Goal: Task Accomplishment & Management: Manage account settings

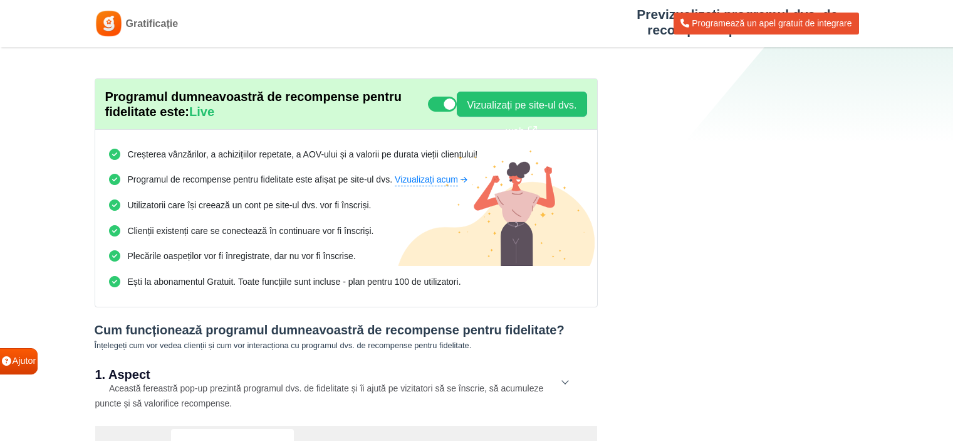
select select "right"
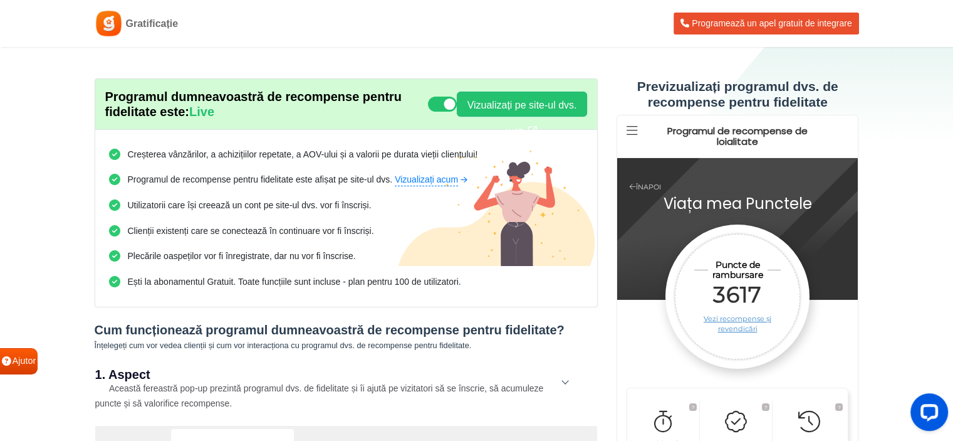
click at [281, 39] on header "Gratificație Programează un apel gratuit de integrare" at bounding box center [476, 23] width 953 height 47
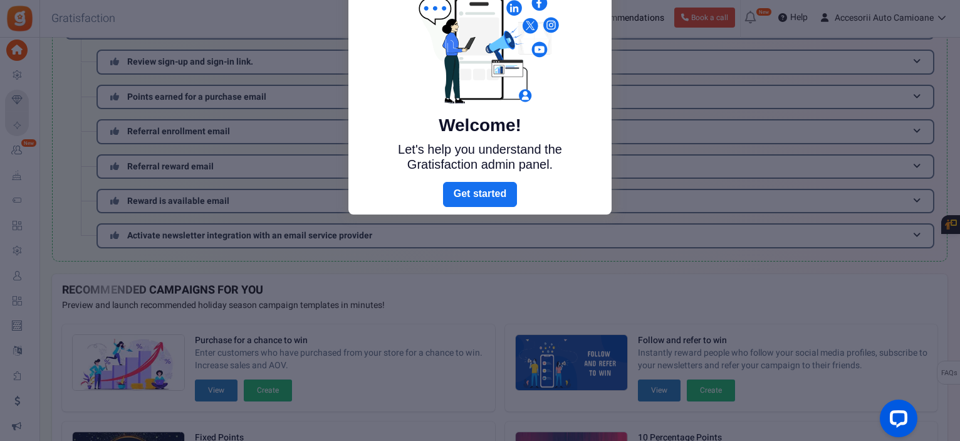
scroll to position [51, 0]
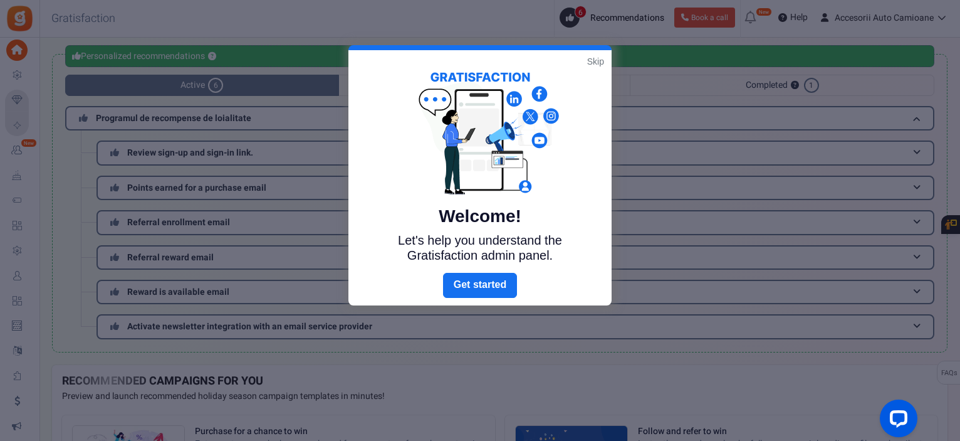
click at [599, 59] on link "Skip" at bounding box center [595, 61] width 17 height 13
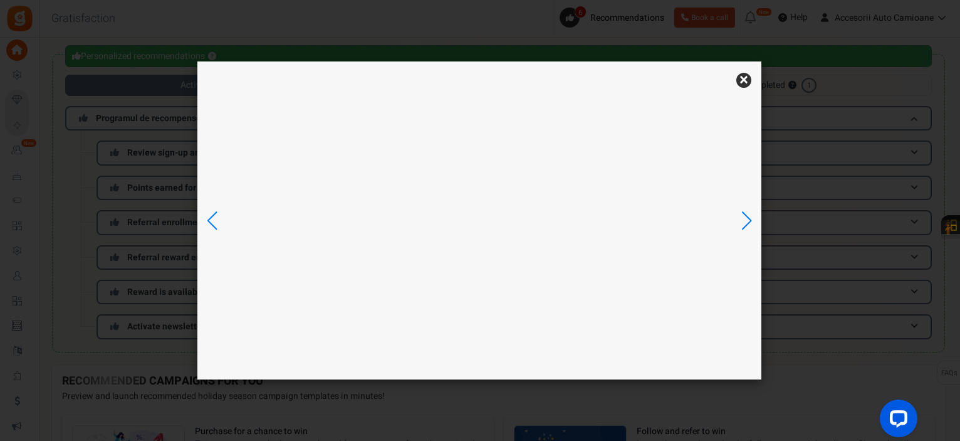
scroll to position [0, 0]
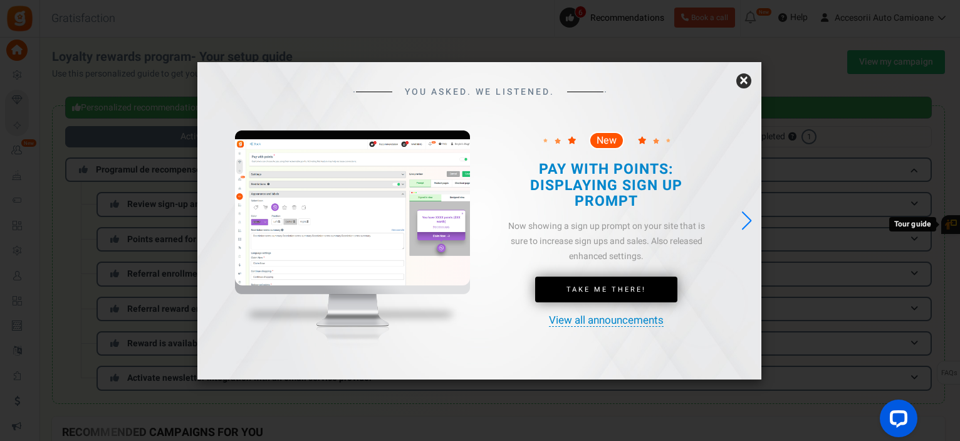
click at [742, 78] on link "×" at bounding box center [743, 80] width 15 height 15
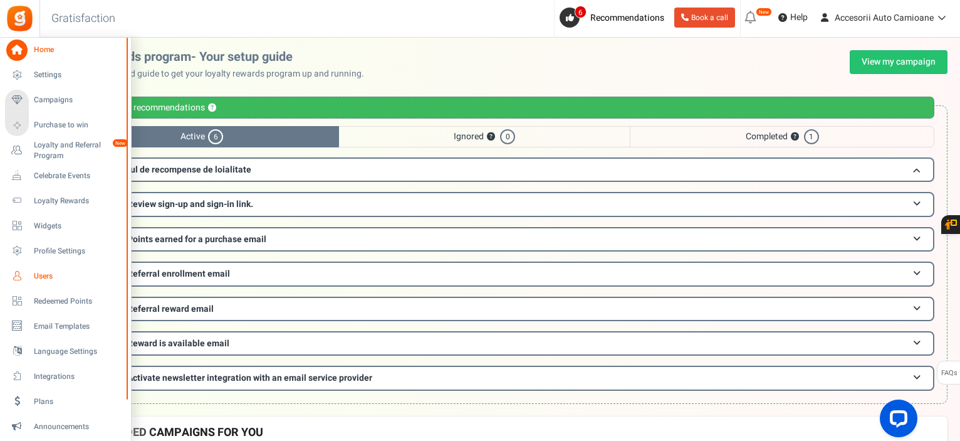
click at [35, 273] on span "Users" at bounding box center [78, 276] width 88 height 11
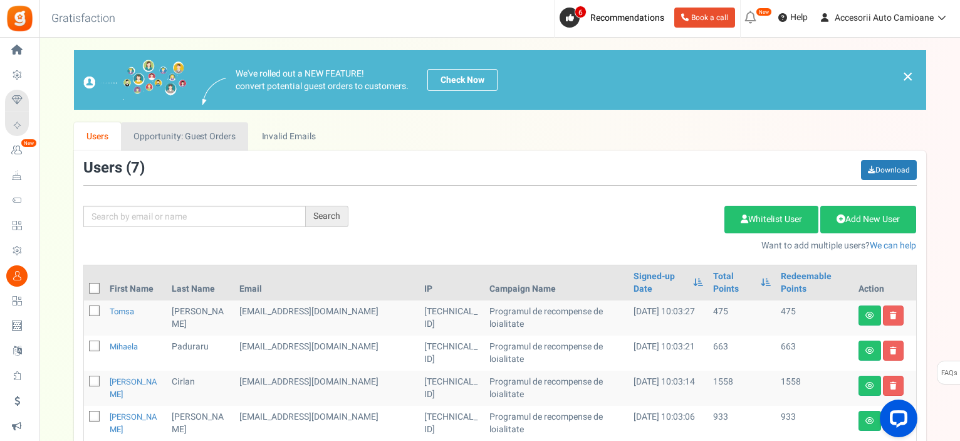
click at [196, 128] on link "Opportunity: Guest Orders" at bounding box center [184, 136] width 127 height 28
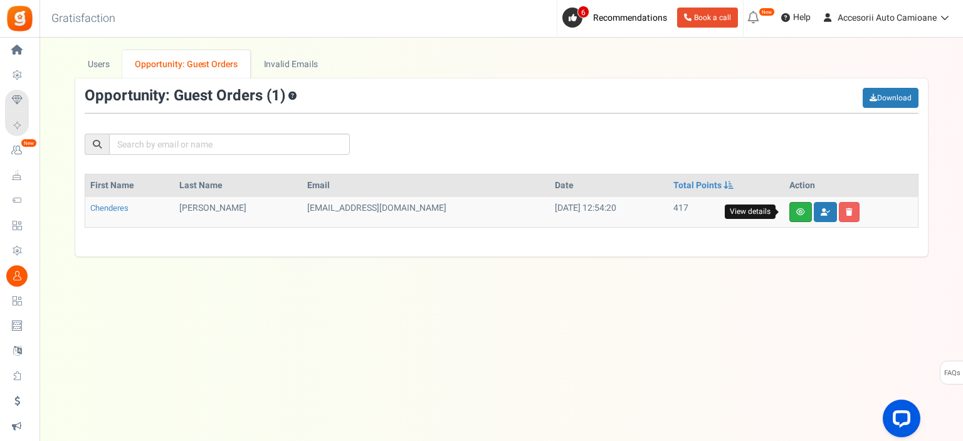
click at [796, 214] on icon at bounding box center [800, 212] width 9 height 8
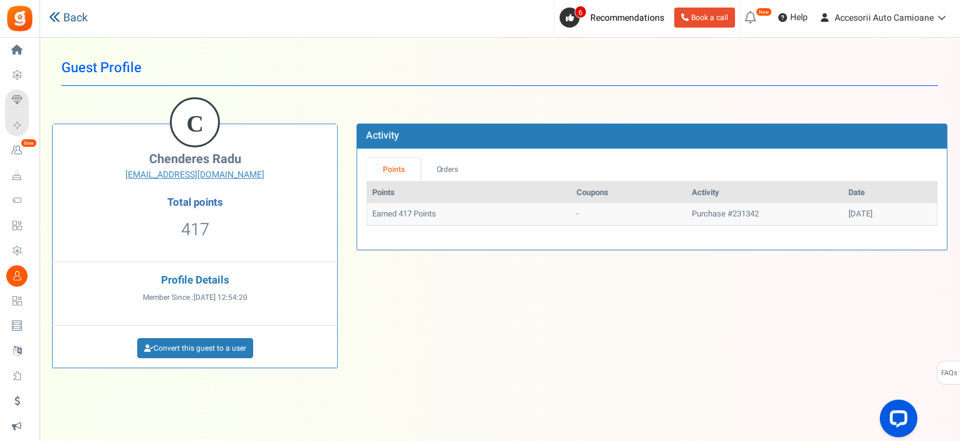
click at [53, 12] on icon at bounding box center [54, 16] width 11 height 11
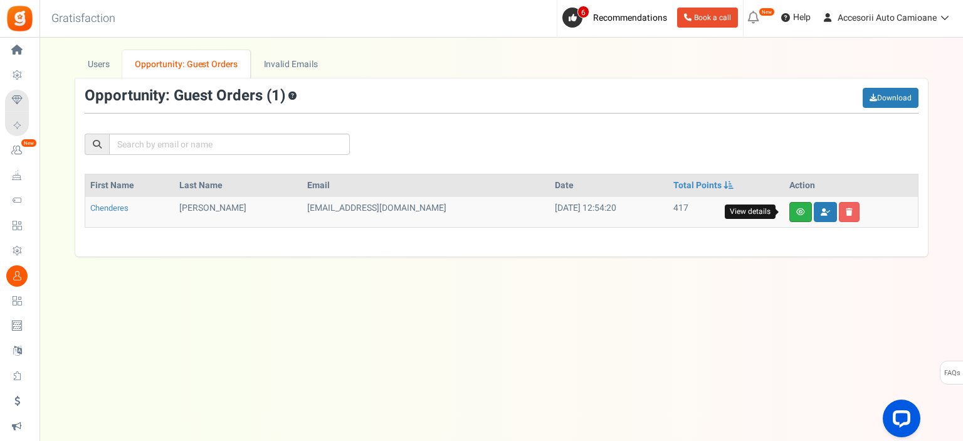
click at [789, 217] on link at bounding box center [800, 212] width 23 height 20
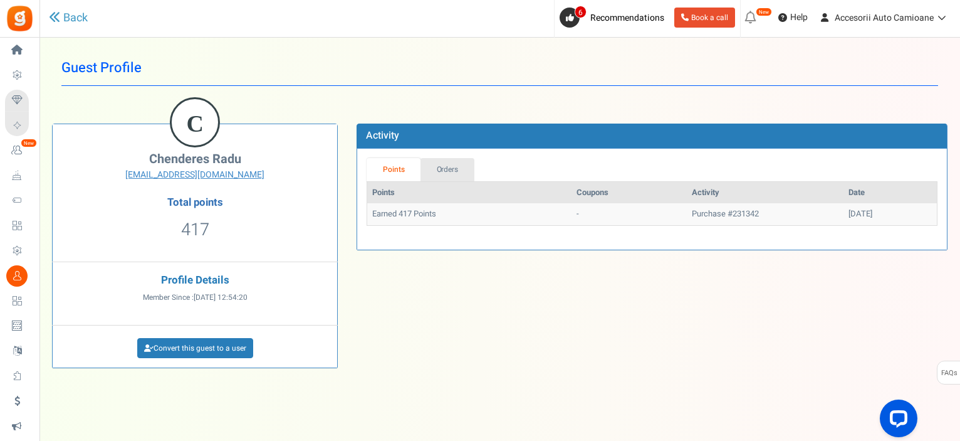
click at [458, 169] on link "Orders" at bounding box center [448, 169] width 54 height 23
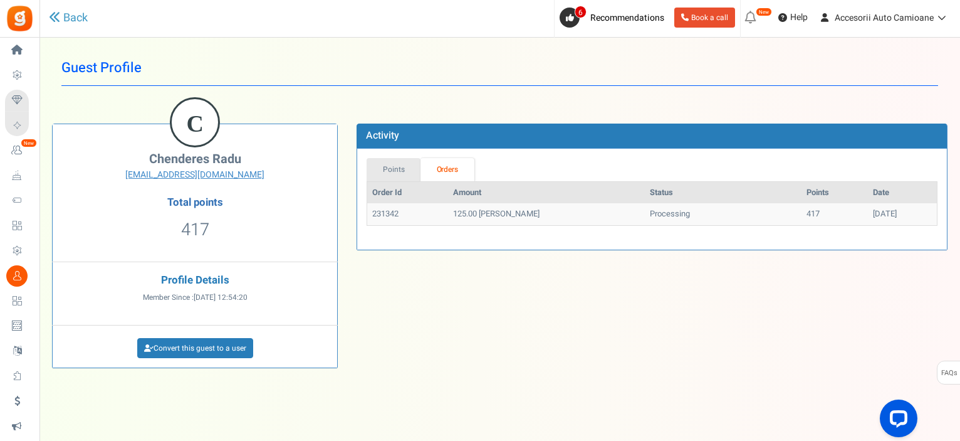
click at [398, 170] on link "Points" at bounding box center [394, 169] width 54 height 23
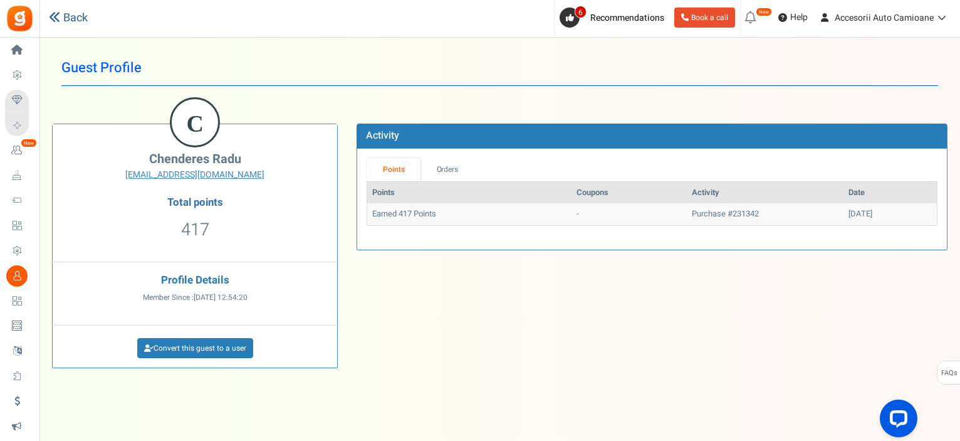
click at [66, 23] on link "Back" at bounding box center [68, 18] width 39 height 16
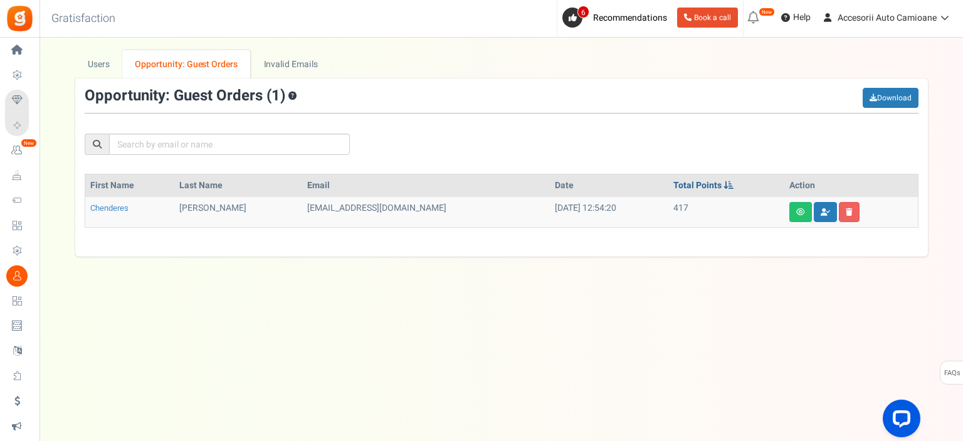
click at [678, 189] on link "Total Points" at bounding box center [703, 185] width 60 height 13
click at [723, 185] on span at bounding box center [728, 185] width 10 height 9
click at [110, 65] on link "Users" at bounding box center [99, 64] width 48 height 28
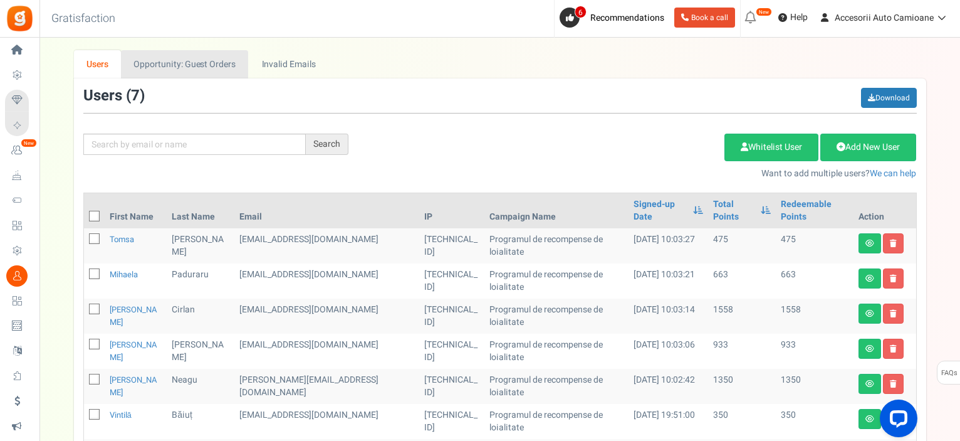
click at [139, 59] on link "Opportunity: Guest Orders" at bounding box center [184, 64] width 127 height 28
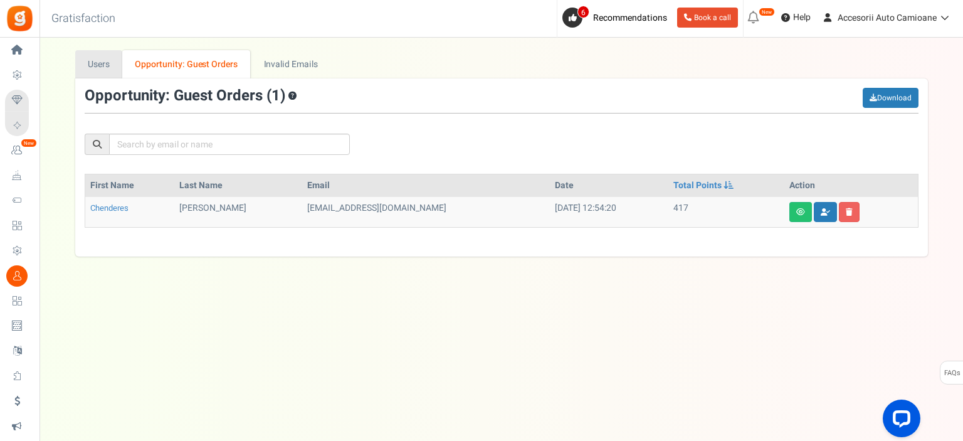
click at [111, 65] on link "Users" at bounding box center [99, 64] width 48 height 28
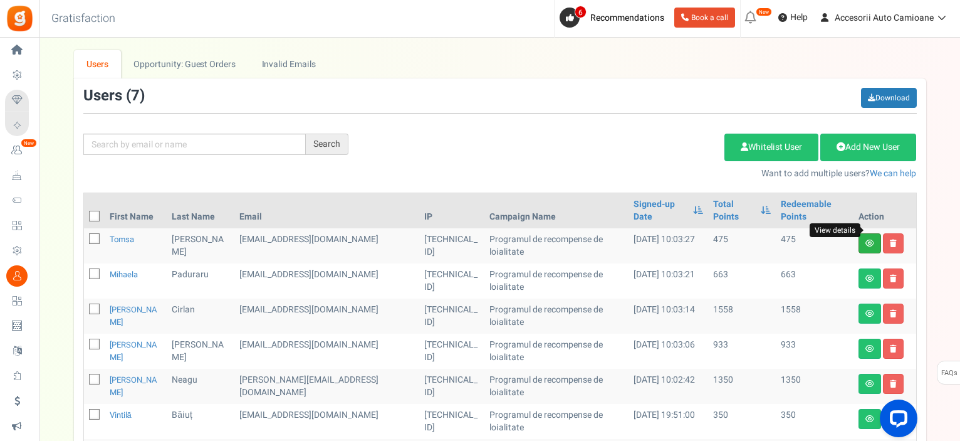
click at [866, 239] on icon at bounding box center [870, 243] width 9 height 8
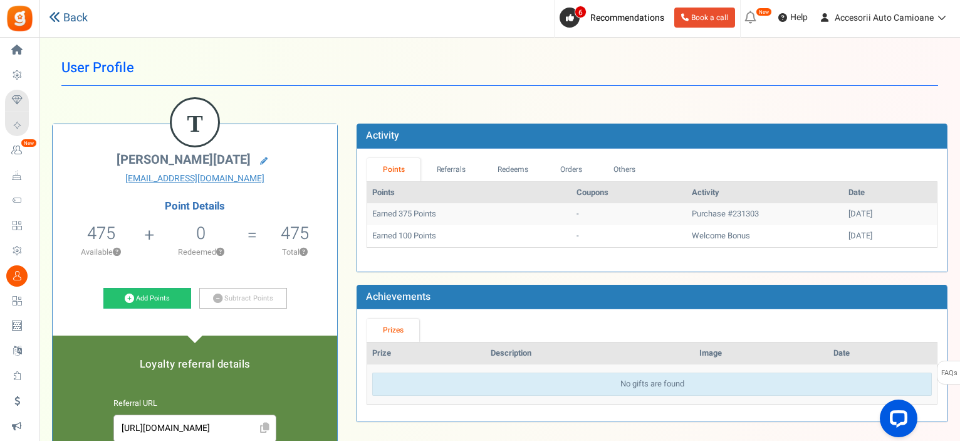
click at [73, 21] on link "Back" at bounding box center [68, 18] width 39 height 16
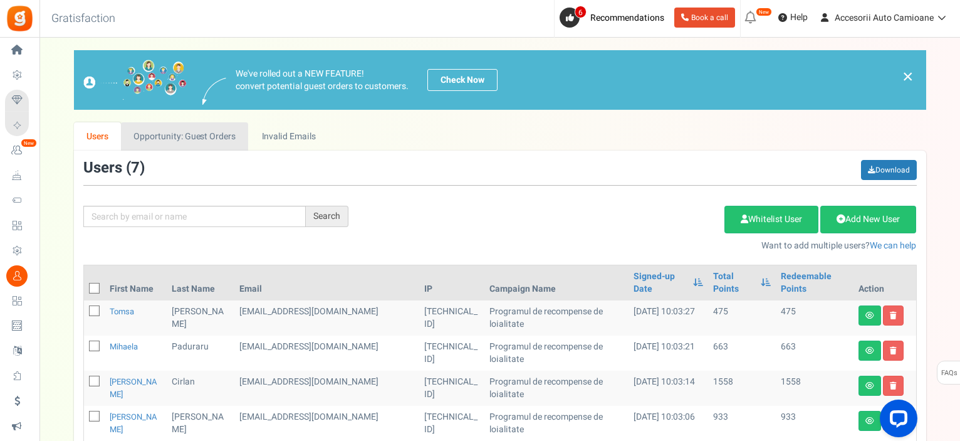
click at [195, 139] on link "Opportunity: Guest Orders" at bounding box center [184, 136] width 127 height 28
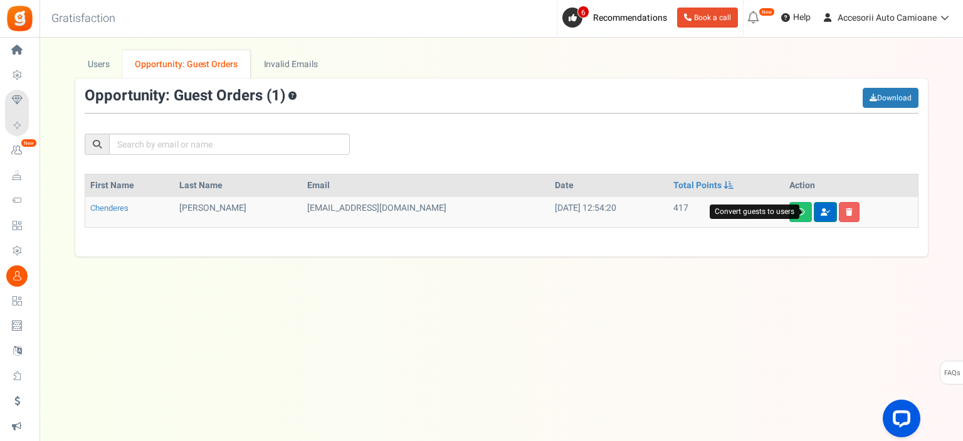
click at [820, 213] on icon at bounding box center [824, 212] width 9 height 8
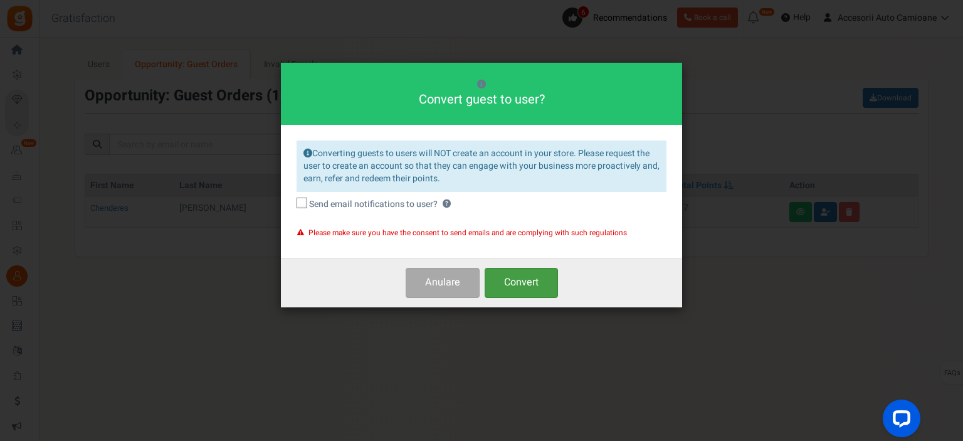
drag, startPoint x: 535, startPoint y: 275, endPoint x: 554, endPoint y: 244, distance: 36.3
click at [535, 275] on button "Convert" at bounding box center [520, 282] width 73 height 29
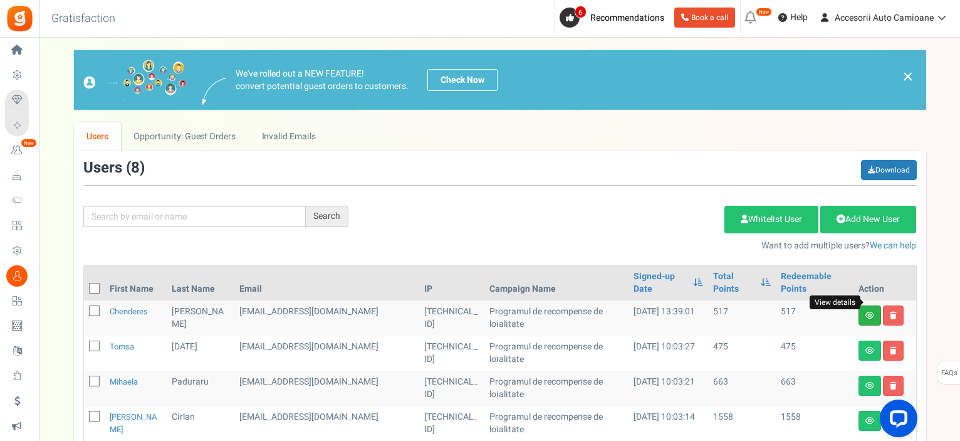
click at [871, 311] on icon at bounding box center [870, 315] width 9 height 8
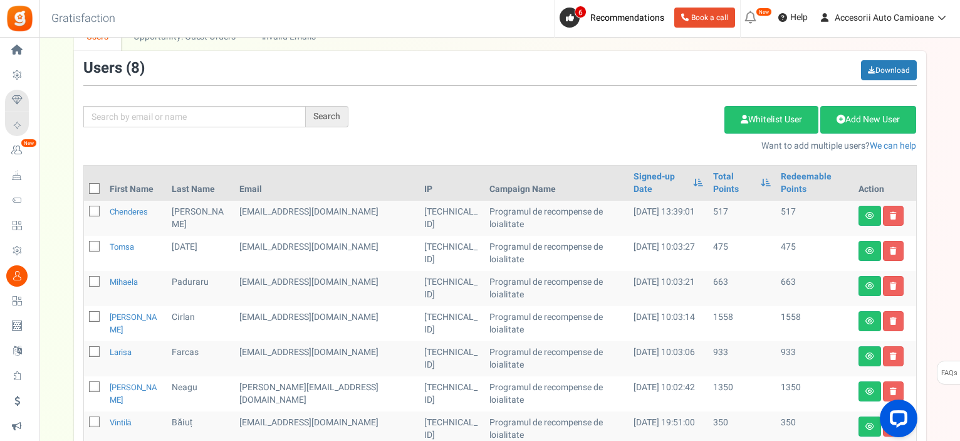
scroll to position [58, 0]
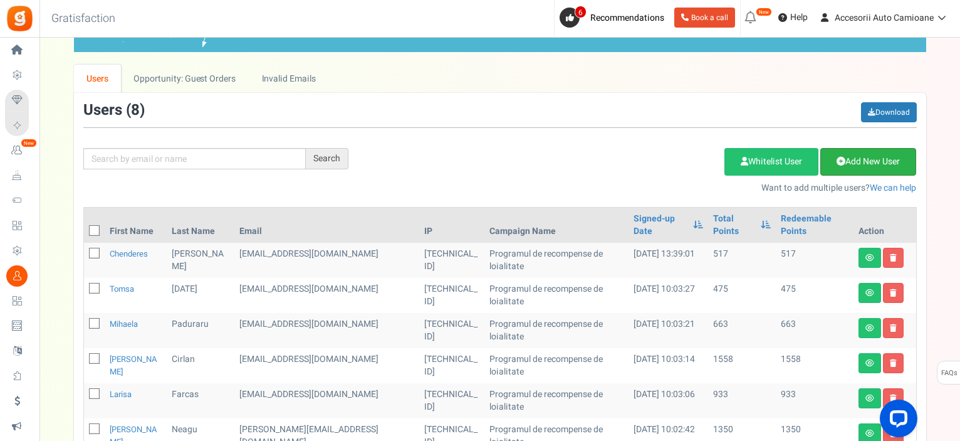
click at [859, 167] on link "Add New User" at bounding box center [868, 162] width 96 height 28
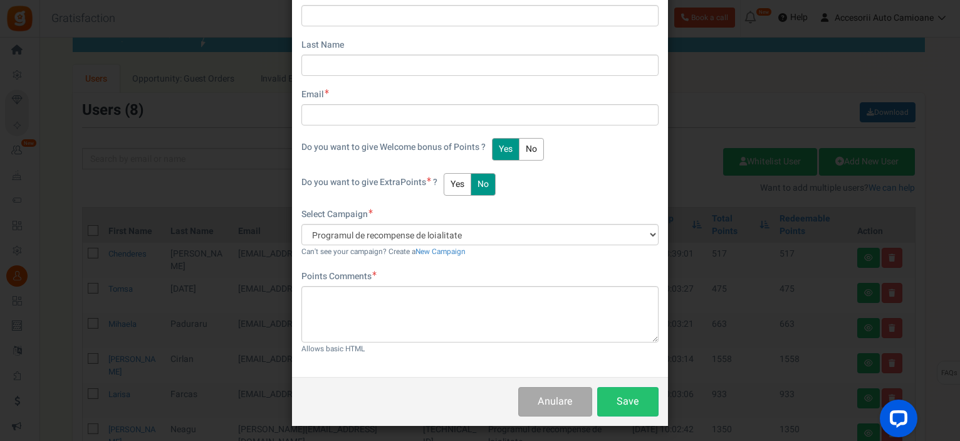
scroll to position [116, 0]
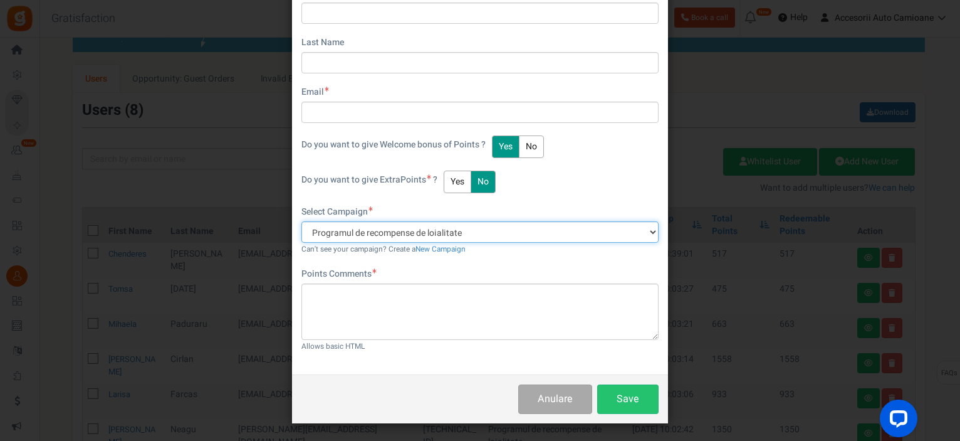
click at [649, 235] on select "Programul de recompense de loialitate" at bounding box center [479, 231] width 357 height 21
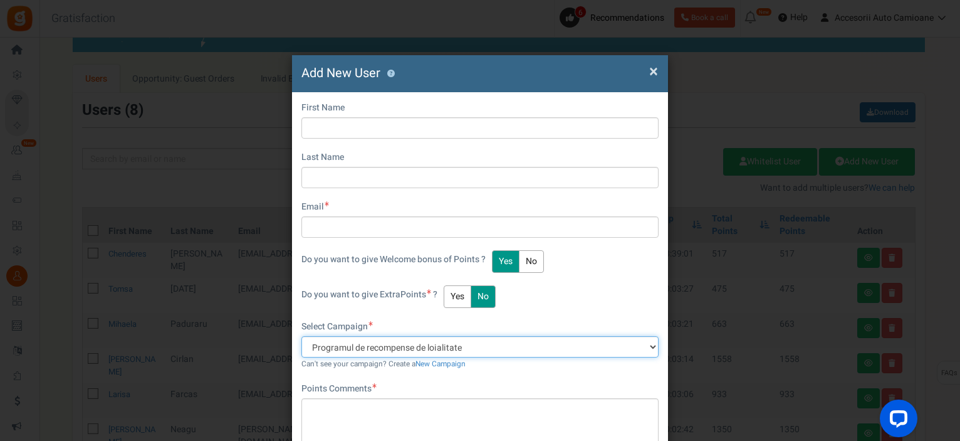
scroll to position [0, 0]
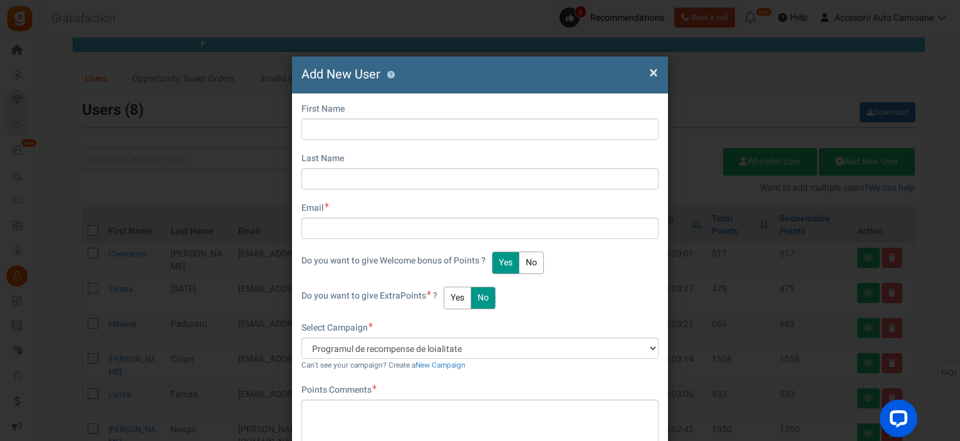
click at [654, 76] on span "×" at bounding box center [653, 73] width 9 height 24
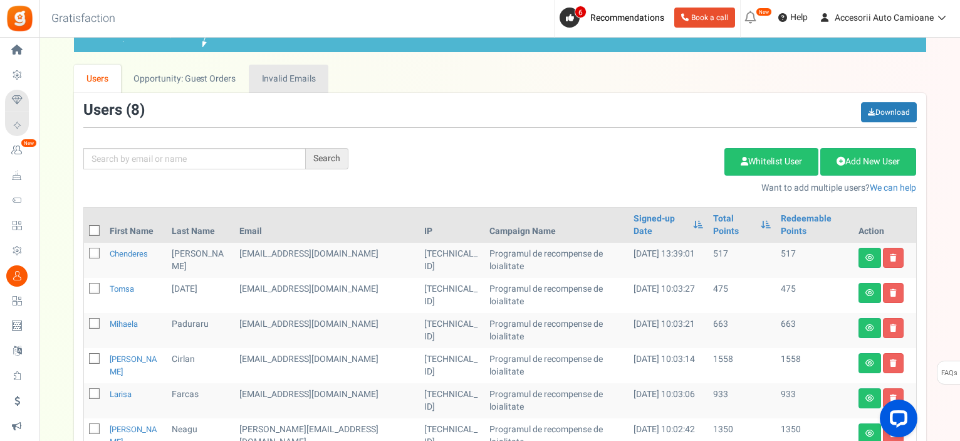
click at [298, 77] on link "Invalid Emails" at bounding box center [289, 79] width 80 height 28
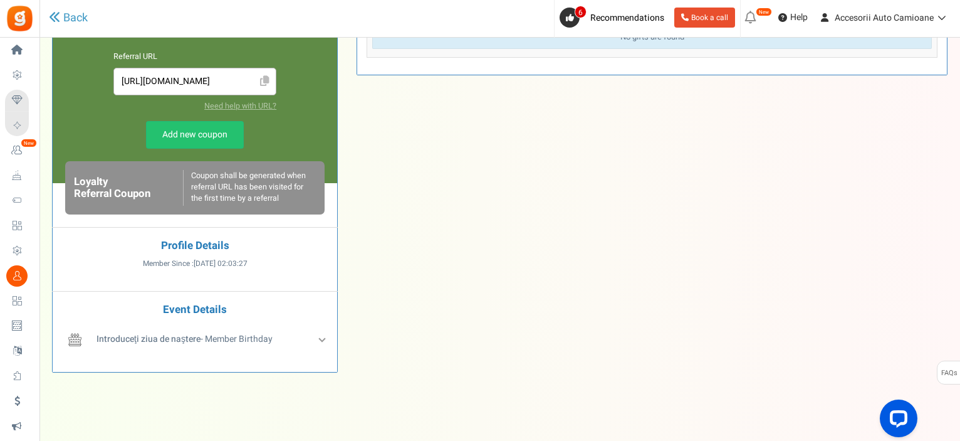
scroll to position [365, 0]
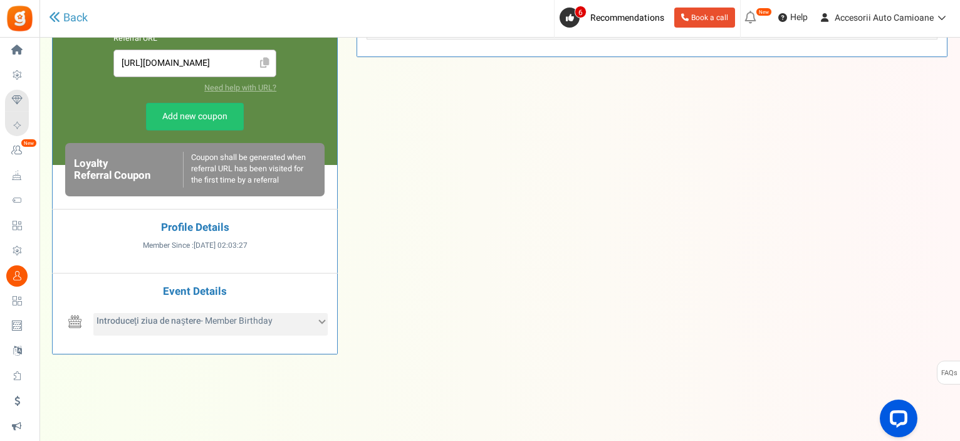
click at [321, 327] on div "Introduceţi ziua de naştere - Member Birthday" at bounding box center [210, 324] width 234 height 23
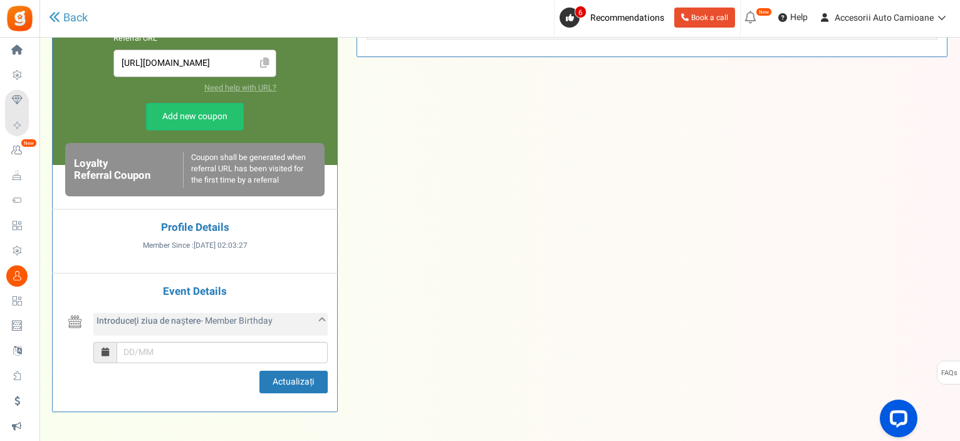
click at [321, 327] on div "Introduceţi ziua de naştere - Member Birthday" at bounding box center [210, 324] width 234 height 23
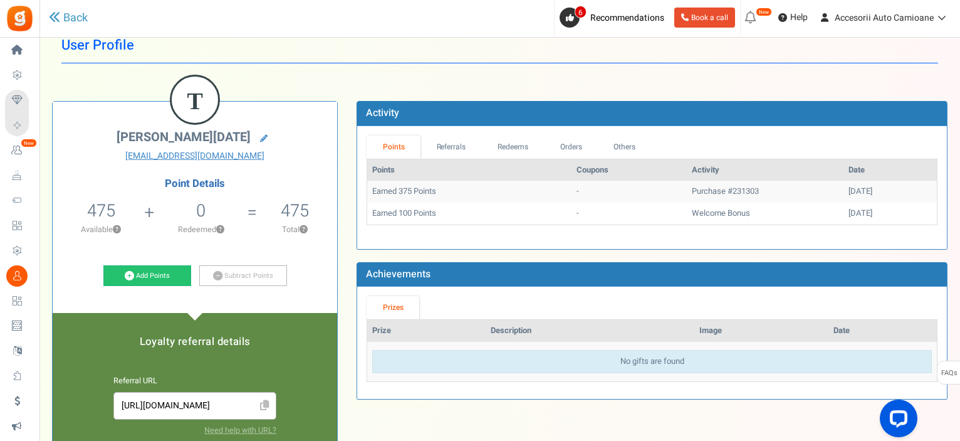
scroll to position [0, 0]
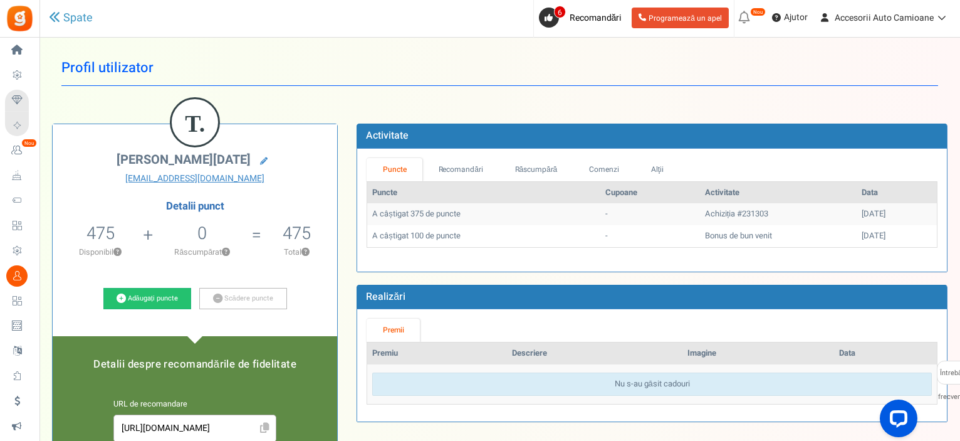
drag, startPoint x: 60, startPoint y: 123, endPoint x: 125, endPoint y: 111, distance: 66.9
click at [0, 0] on font "Cumpără pentru a câștiga" at bounding box center [0, 0] width 0 height 0
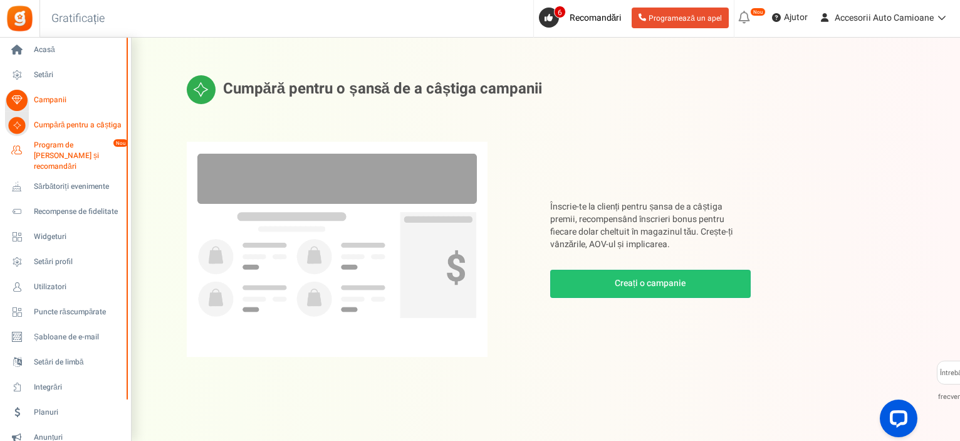
click at [65, 145] on font "Program de fidelizare și recomandări" at bounding box center [66, 155] width 65 height 33
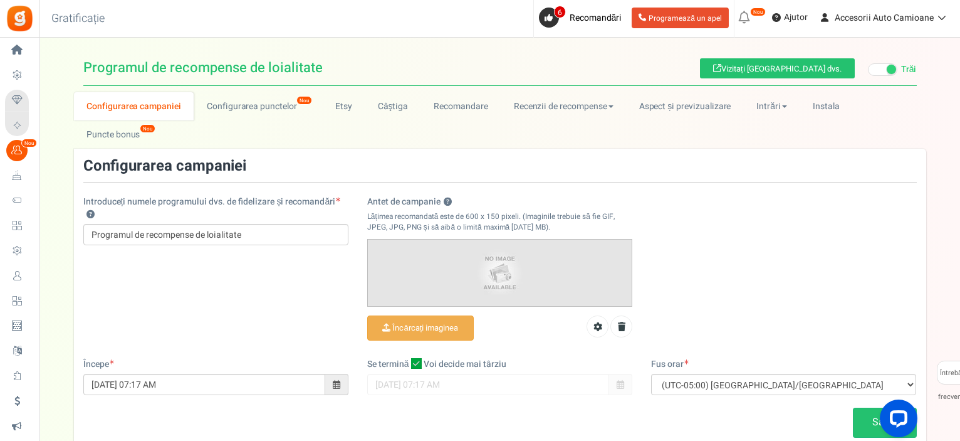
scroll to position [81, 0]
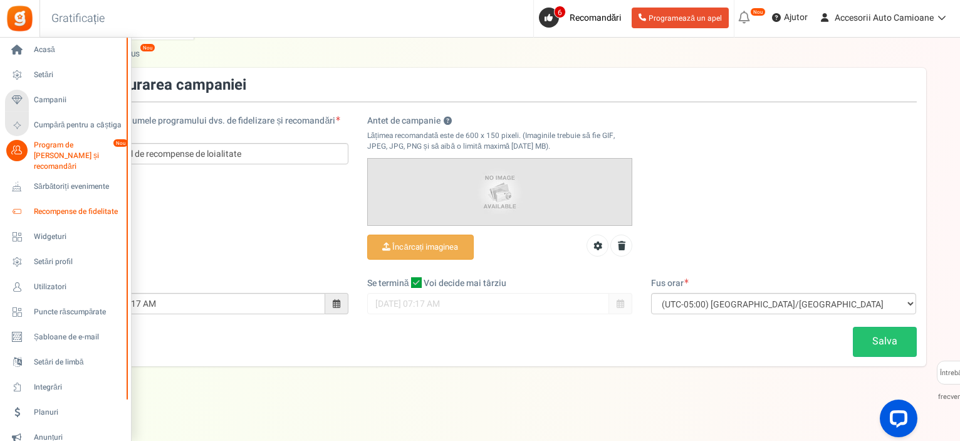
click at [21, 201] on icon at bounding box center [16, 211] width 21 height 21
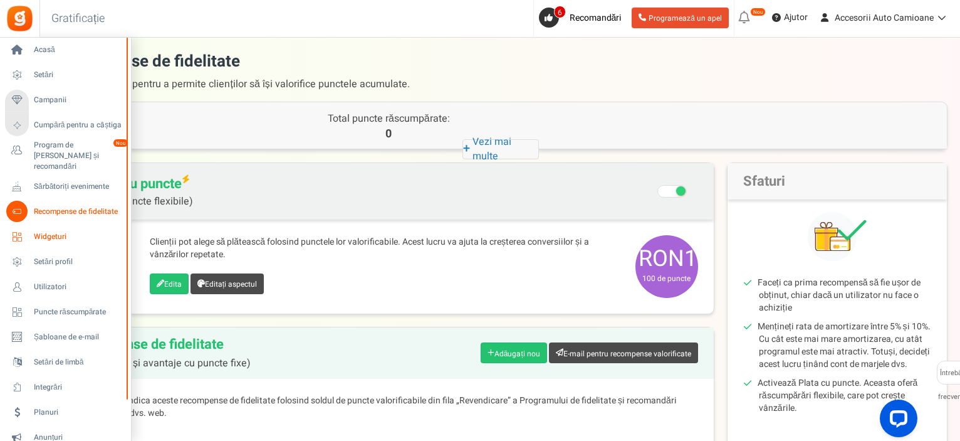
click at [36, 231] on font "Widgeturi" at bounding box center [50, 236] width 33 height 11
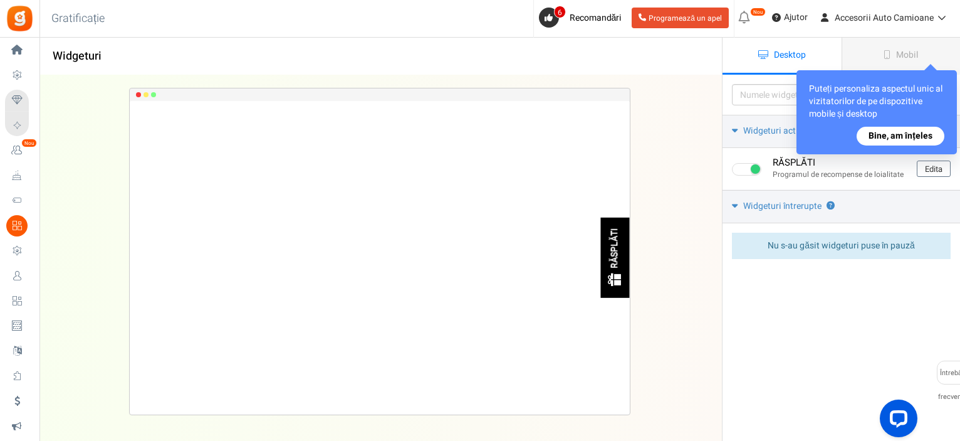
click at [910, 138] on font "Bine, am înțeles" at bounding box center [901, 135] width 64 height 13
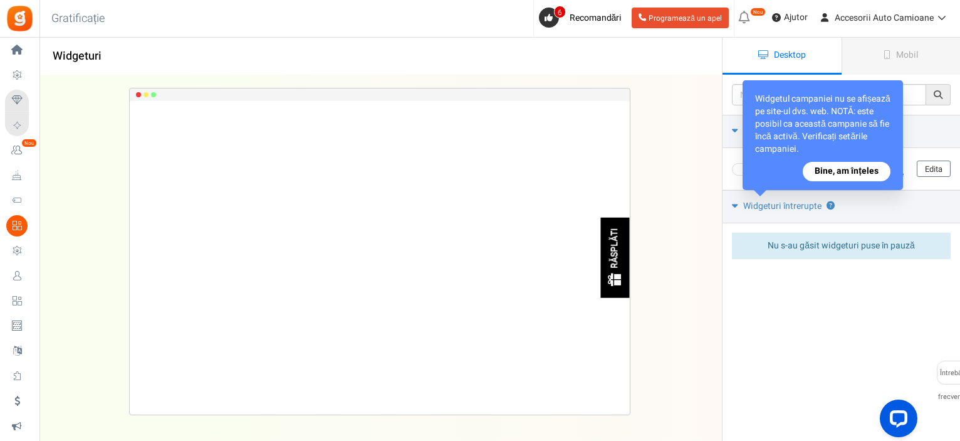
click at [877, 167] on font "Bine, am înțeles" at bounding box center [847, 171] width 64 height 13
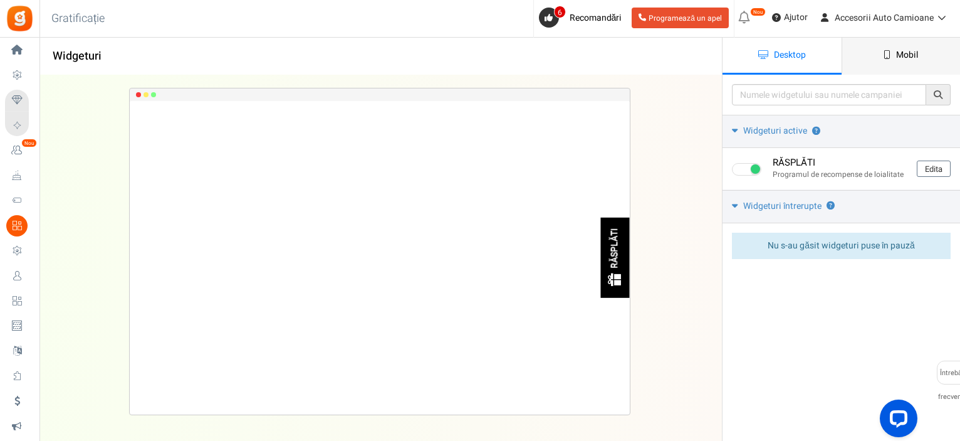
click at [909, 48] on link "Mobil" at bounding box center [901, 56] width 119 height 37
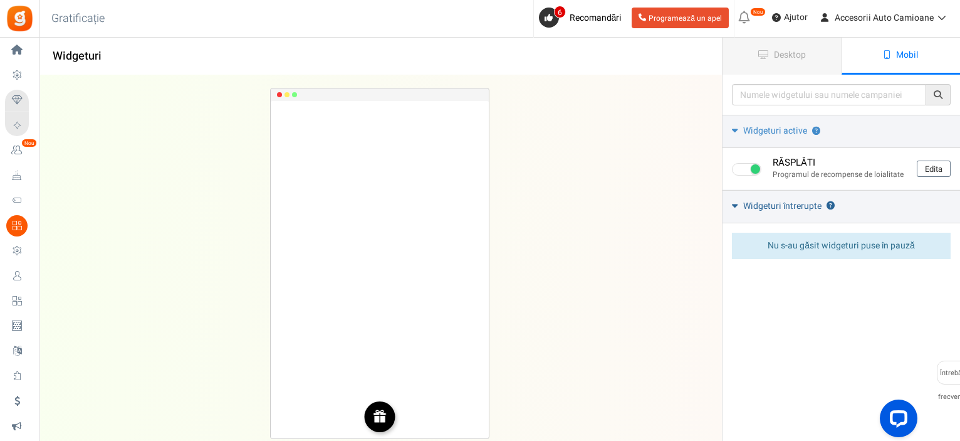
click at [765, 204] on font "Widgeturi întrerupte" at bounding box center [782, 205] width 78 height 13
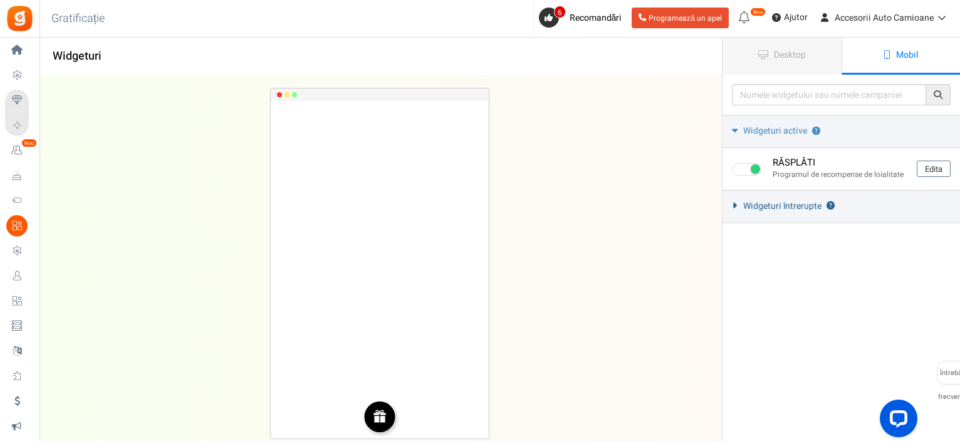
click at [737, 206] on icon at bounding box center [734, 205] width 9 height 6
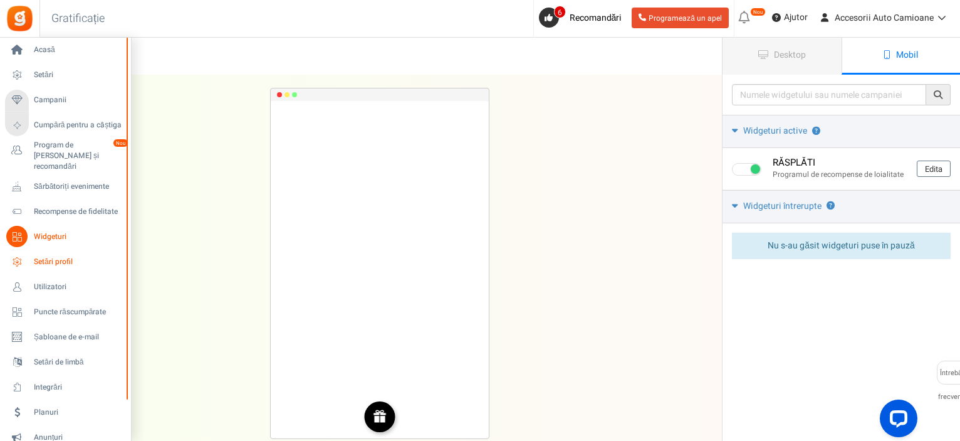
click at [42, 256] on font "Setări profil" at bounding box center [53, 261] width 39 height 11
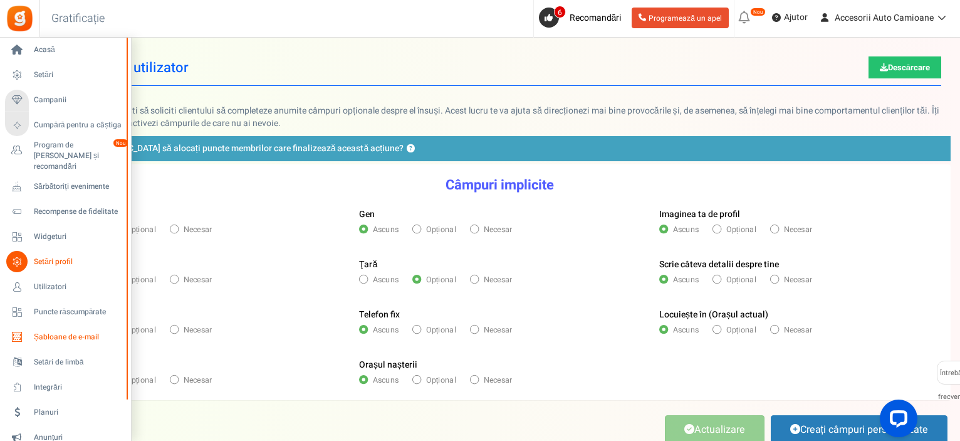
click at [61, 331] on font "Șabloane de e-mail" at bounding box center [66, 336] width 65 height 11
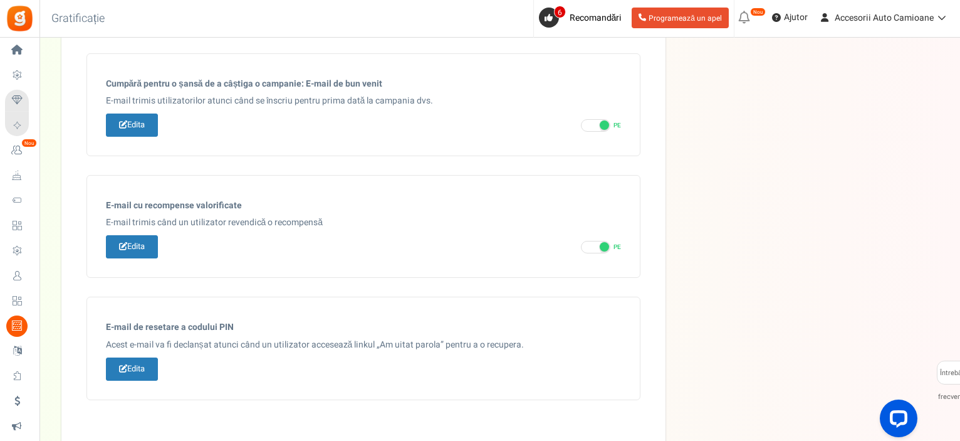
scroll to position [574, 0]
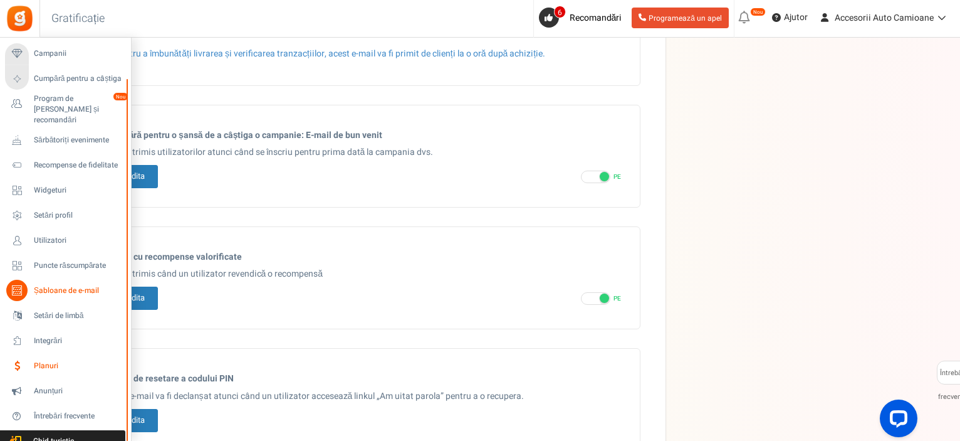
click at [48, 360] on font "Planuri" at bounding box center [46, 365] width 24 height 11
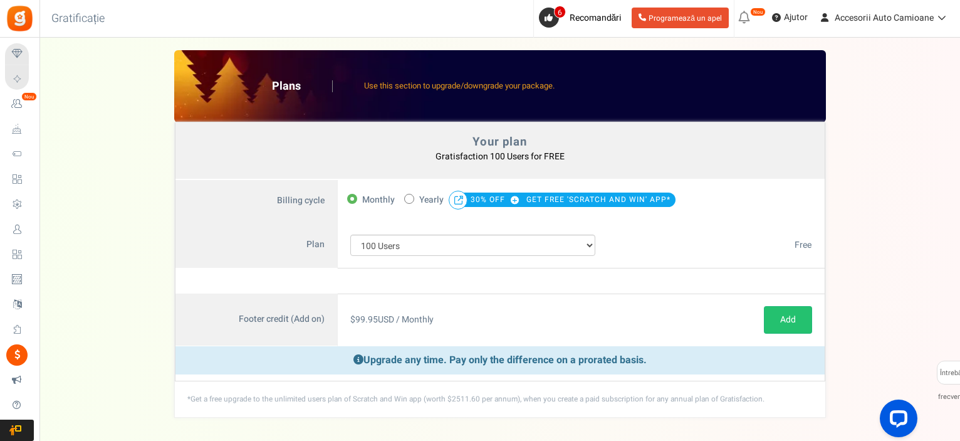
click at [406, 201] on span at bounding box center [409, 199] width 10 height 10
click at [406, 201] on input "50% OFF Limited time offer! Yearly 30% OFF GET FREE 'SCRATCH AND WIN' APP*" at bounding box center [408, 198] width 8 height 8
radio input "true"
click at [353, 197] on icon at bounding box center [351, 198] width 3 height 3
click at [353, 197] on input "Monthly" at bounding box center [351, 198] width 8 height 8
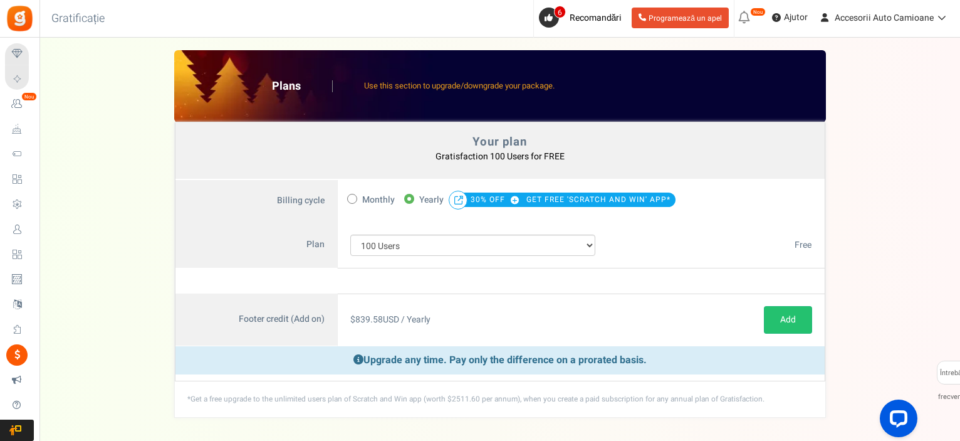
radio input "true"
click at [589, 248] on select "100 Users 200 Users 500 Users 1000 Users 2000 Users 3000 Users 4000 Users 5000 …" at bounding box center [473, 244] width 246 height 21
click at [350, 234] on select "100 Users 200 Users 500 Users 1000 Users 2000 Users 3000 Users 4000 Users 5000 …" at bounding box center [473, 244] width 246 height 21
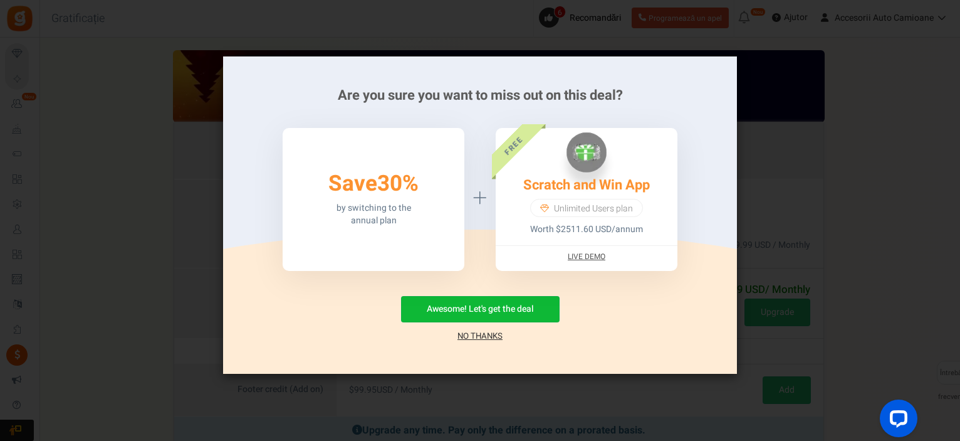
click at [484, 336] on link "No Thanks" at bounding box center [480, 336] width 45 height 13
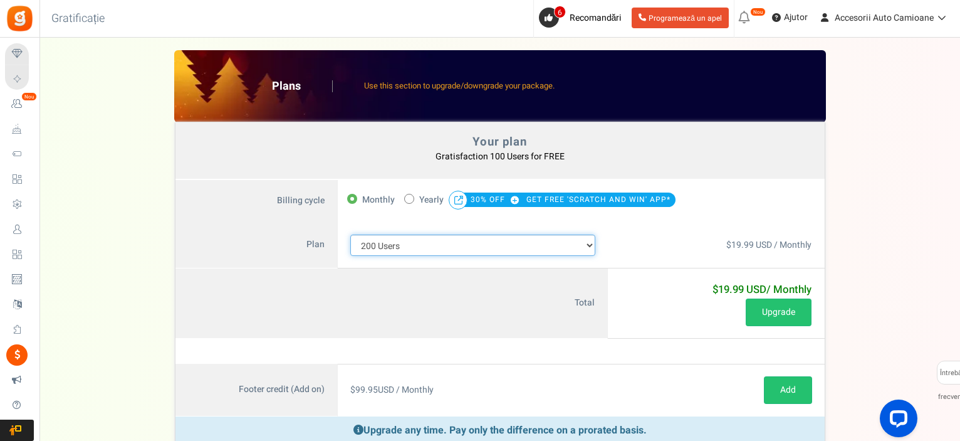
click at [585, 246] on select "100 Users 200 Users 500 Users 1000 Users 2000 Users 3000 Users 4000 Users 5000 …" at bounding box center [473, 244] width 246 height 21
click at [350, 234] on select "100 Users 200 Users 500 Users 1000 Users 2000 Users 3000 Users 4000 Users 5000 …" at bounding box center [473, 244] width 246 height 21
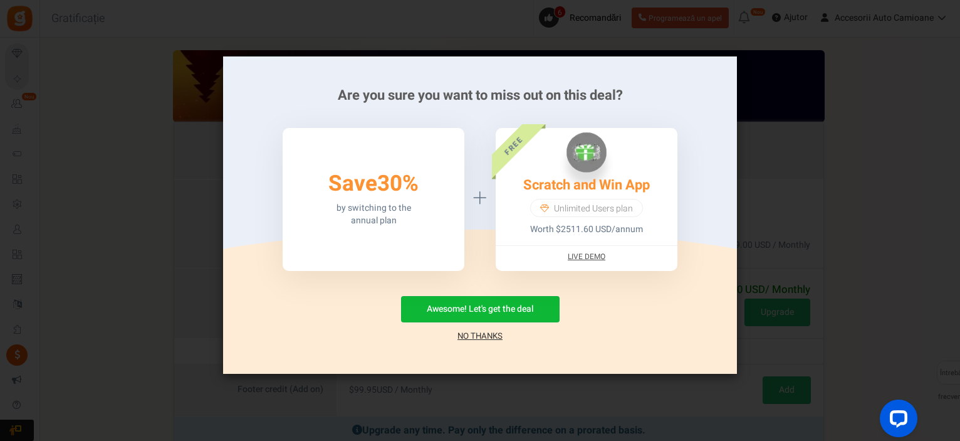
click at [489, 333] on link "No Thanks" at bounding box center [480, 336] width 45 height 13
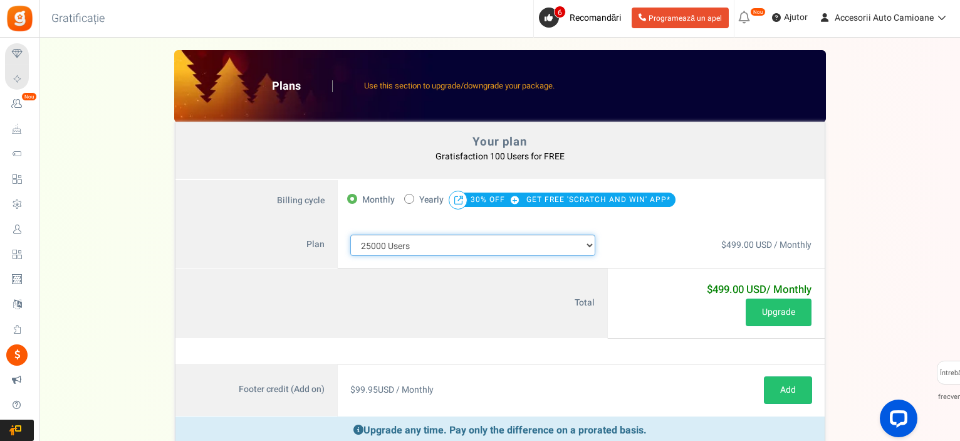
click at [586, 246] on select "100 Users 200 Users 500 Users 1000 Users 2000 Users 3000 Users 4000 Users 5000 …" at bounding box center [473, 244] width 246 height 21
click at [350, 234] on select "100 Users 200 Users 500 Users 1000 Users 2000 Users 3000 Users 4000 Users 5000 …" at bounding box center [473, 244] width 246 height 21
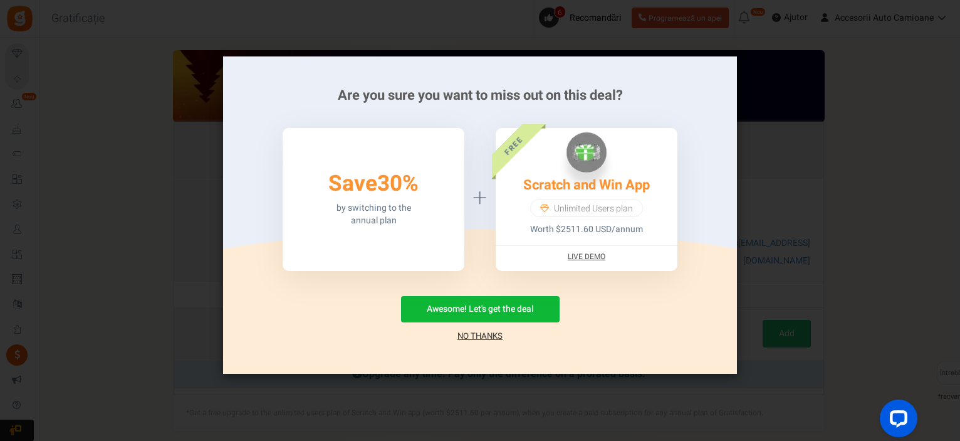
click at [500, 333] on link "No Thanks" at bounding box center [480, 336] width 45 height 13
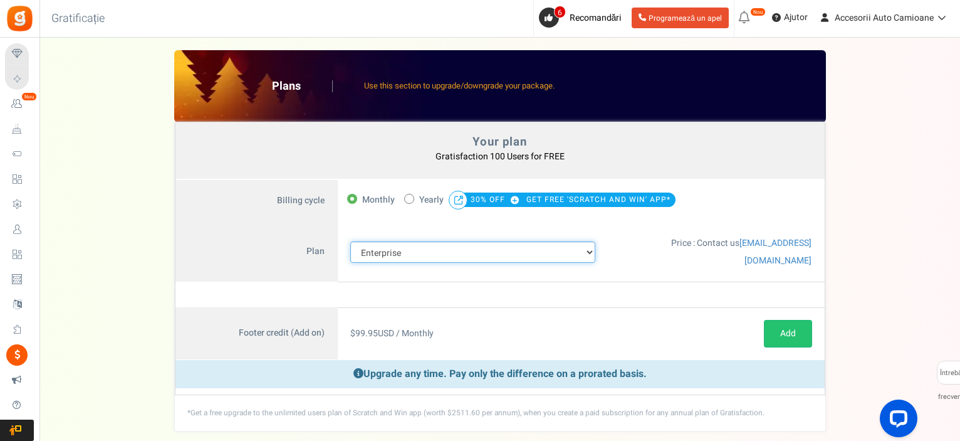
click at [592, 249] on select "100 Users 200 Users 500 Users 1000 Users 2000 Users 3000 Users 4000 Users 5000 …" at bounding box center [473, 251] width 246 height 21
select select "882"
click at [350, 241] on select "100 Users 200 Users 500 Users 1000 Users 2000 Users 3000 Users 4000 Users 5000 …" at bounding box center [473, 251] width 246 height 21
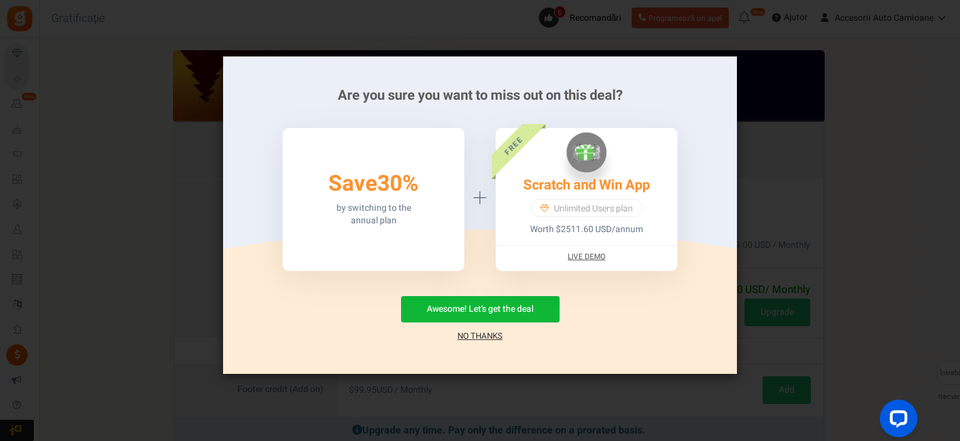
click at [487, 330] on link "No Thanks" at bounding box center [480, 336] width 45 height 13
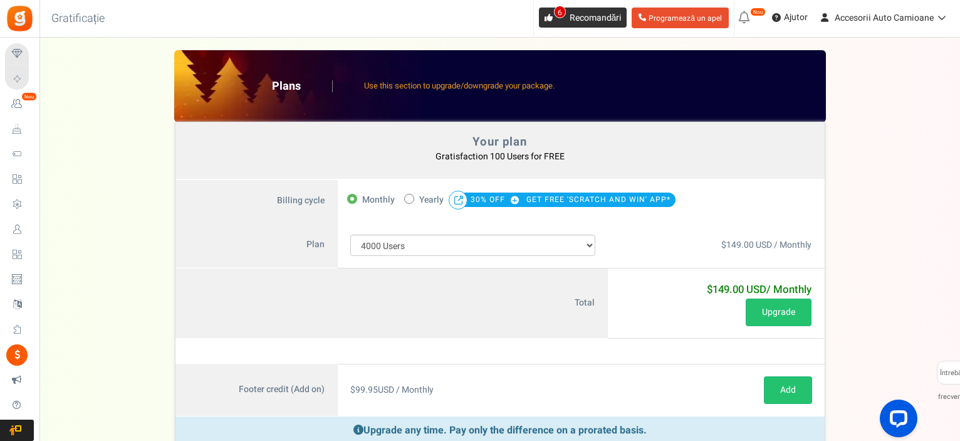
click at [601, 17] on font "Recomandări" at bounding box center [596, 17] width 53 height 13
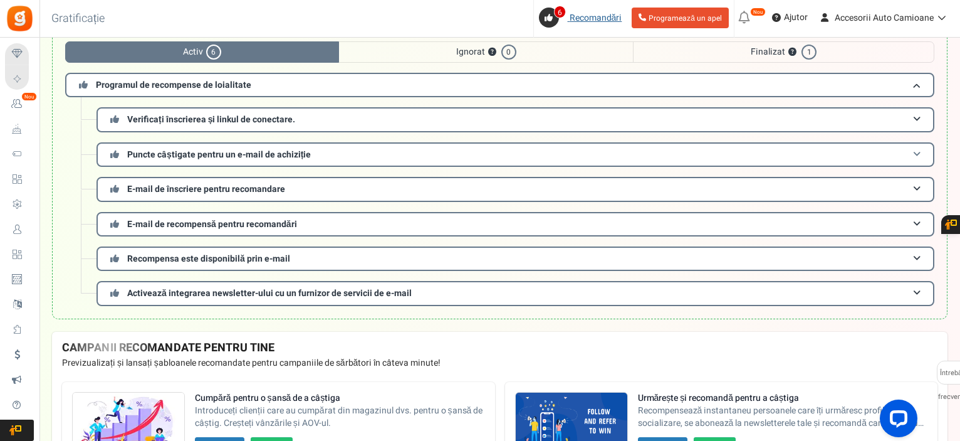
scroll to position [63, 0]
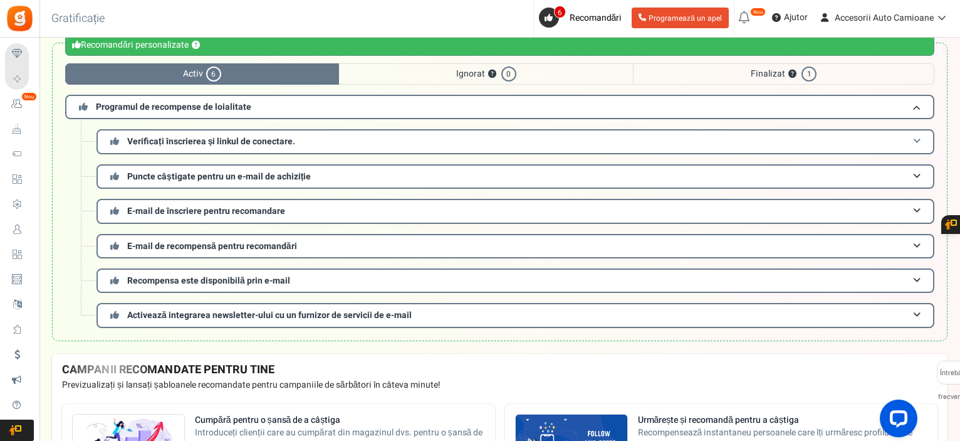
click at [553, 149] on h3 "Verificați înscrierea și linkul de conectare." at bounding box center [516, 141] width 838 height 24
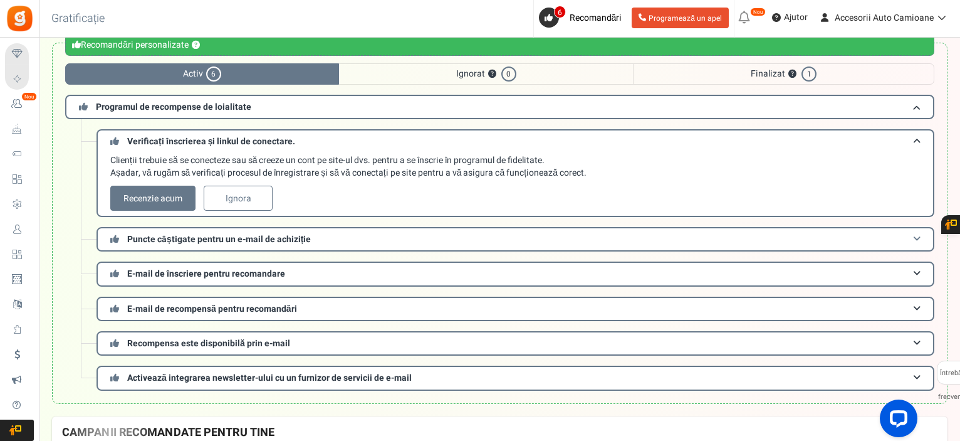
click at [301, 236] on font "Puncte câștigate pentru un e-mail de achiziție" at bounding box center [219, 239] width 184 height 13
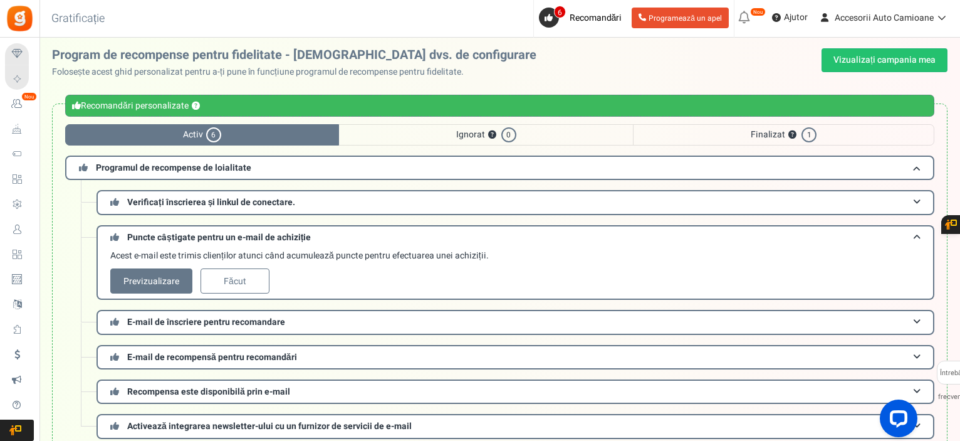
scroll to position [0, 0]
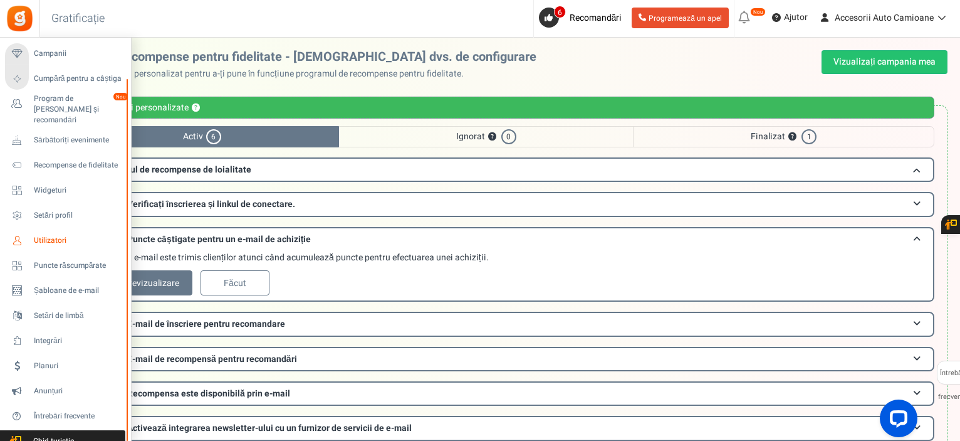
click at [58, 234] on font "Utilizatori" at bounding box center [50, 239] width 33 height 11
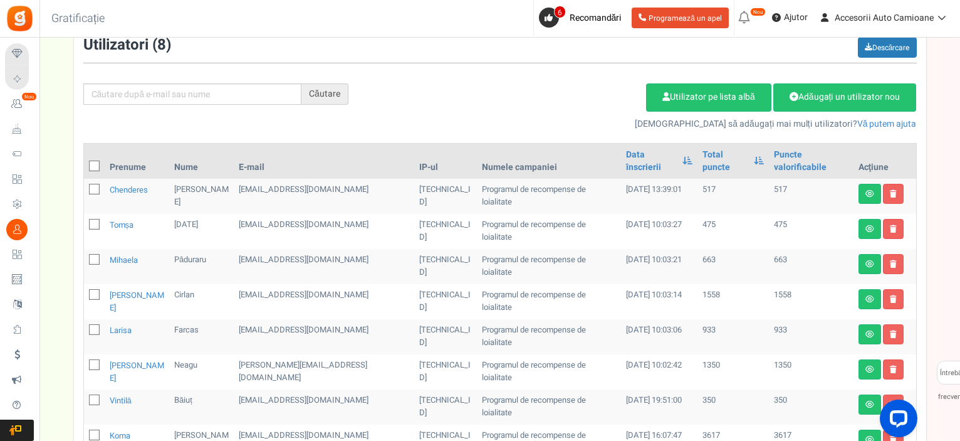
scroll to position [186, 0]
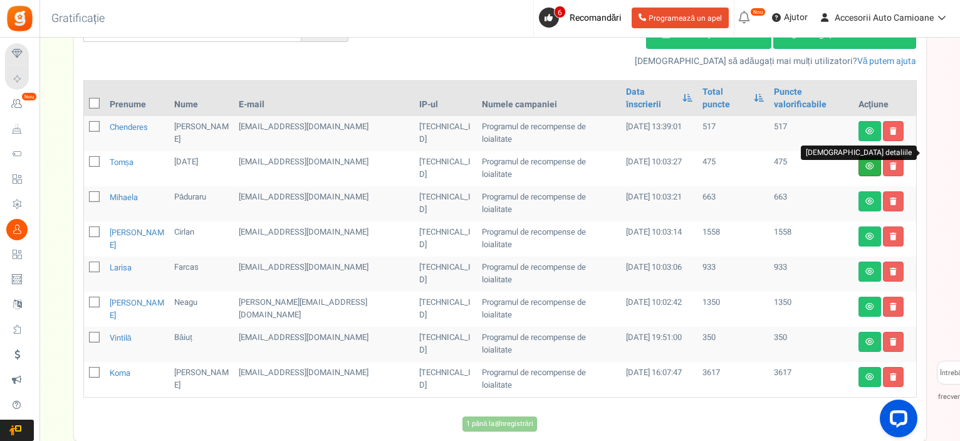
click at [869, 162] on icon at bounding box center [870, 166] width 9 height 8
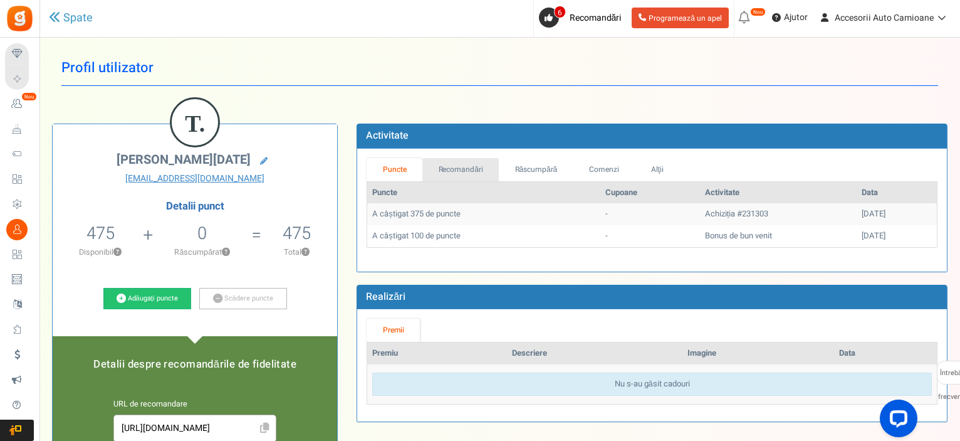
click at [458, 172] on font "Recomandări" at bounding box center [461, 169] width 44 height 11
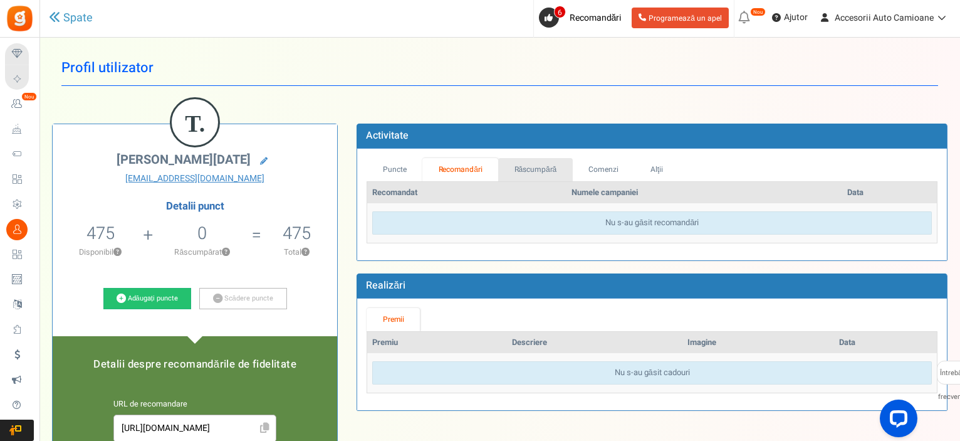
click at [539, 174] on font "Răscumpără" at bounding box center [536, 169] width 43 height 11
click at [605, 172] on font "Comenzi" at bounding box center [604, 169] width 30 height 11
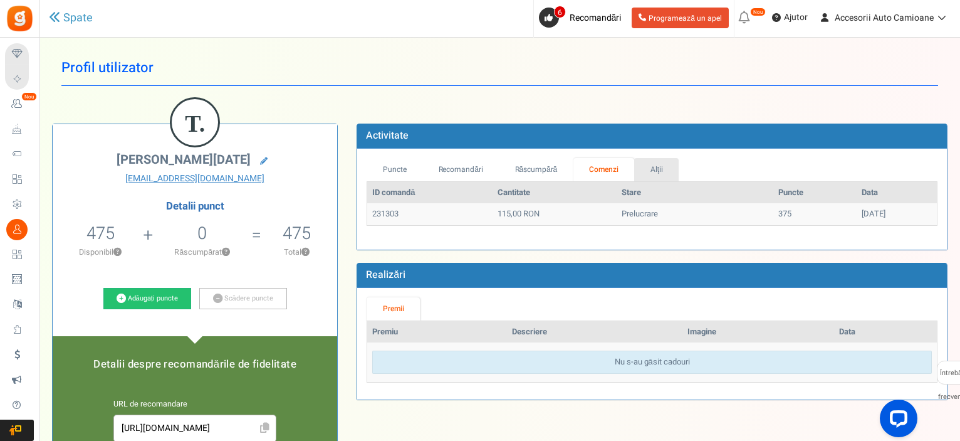
click at [657, 175] on link "Alţii" at bounding box center [656, 169] width 44 height 23
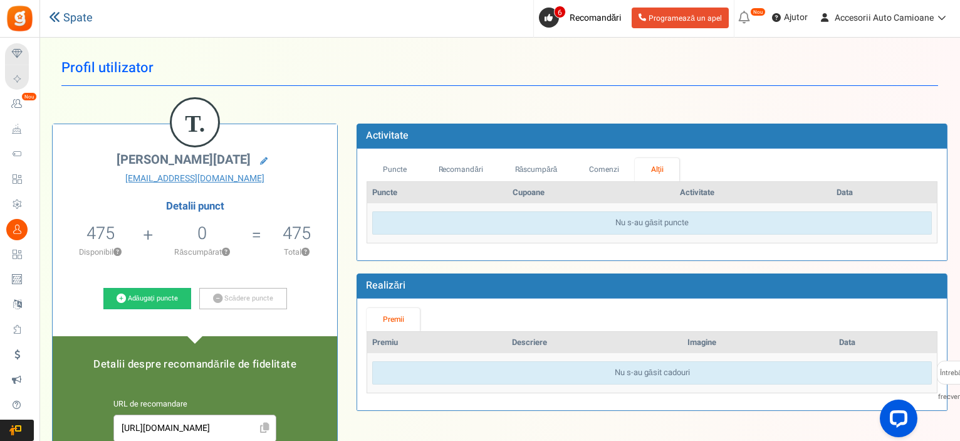
click at [56, 20] on icon at bounding box center [54, 16] width 11 height 11
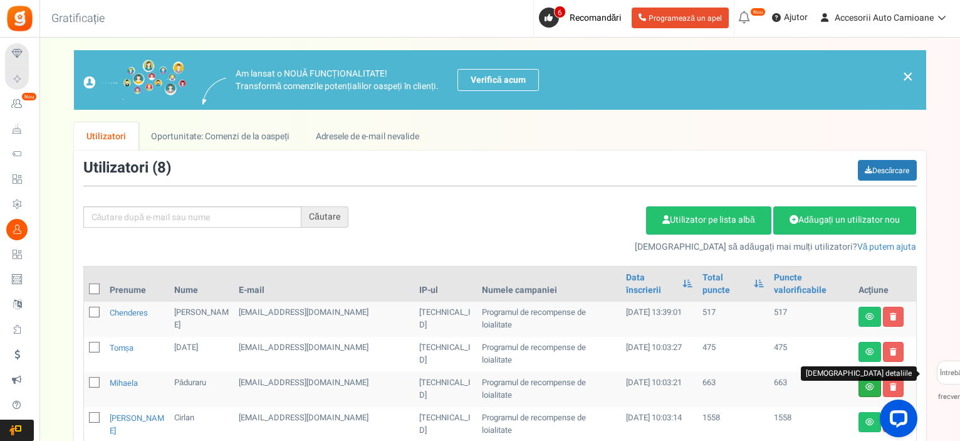
click at [869, 383] on icon at bounding box center [870, 387] width 9 height 8
click at [872, 412] on div at bounding box center [896, 420] width 53 height 53
click at [873, 411] on div at bounding box center [896, 420] width 53 height 53
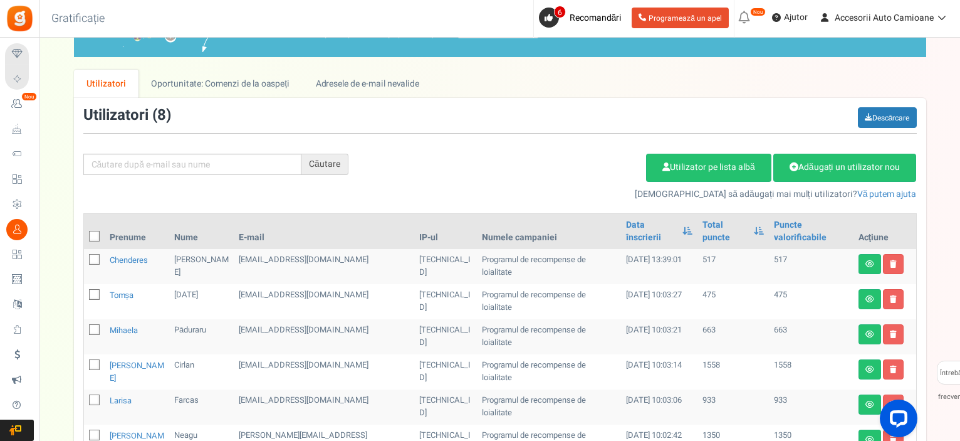
scroll to position [125, 0]
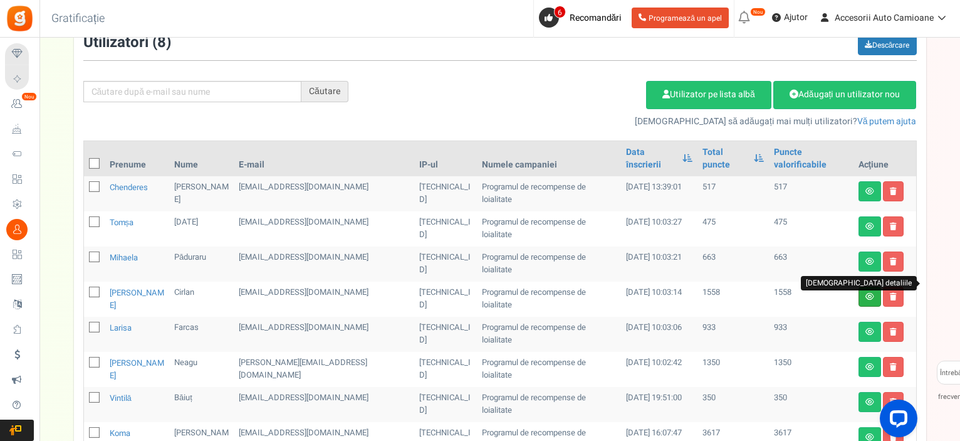
click at [869, 293] on icon at bounding box center [870, 297] width 9 height 8
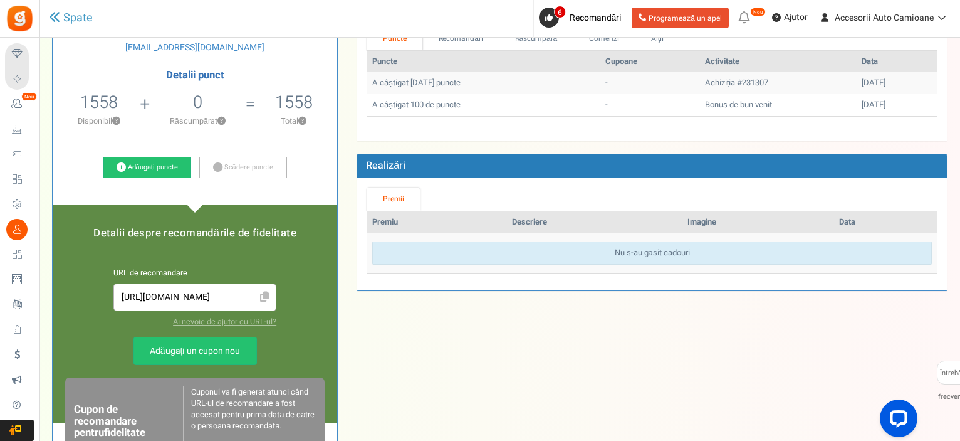
scroll to position [188, 0]
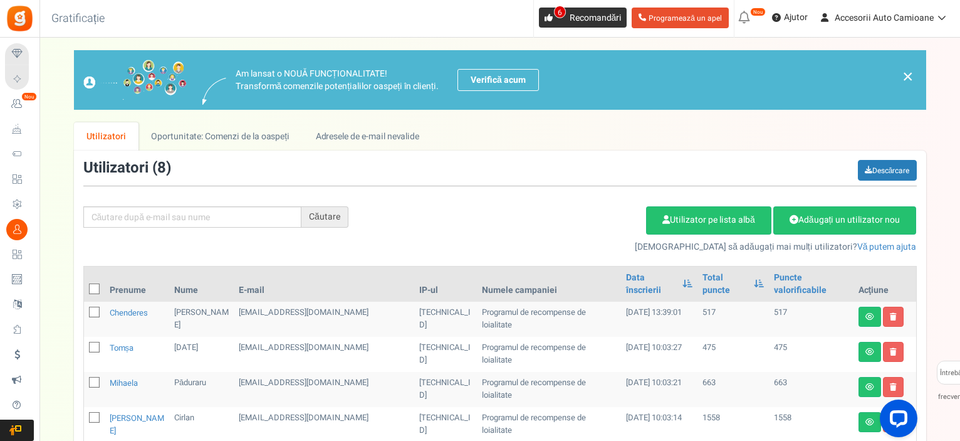
click at [562, 15] on font "6" at bounding box center [560, 12] width 4 height 11
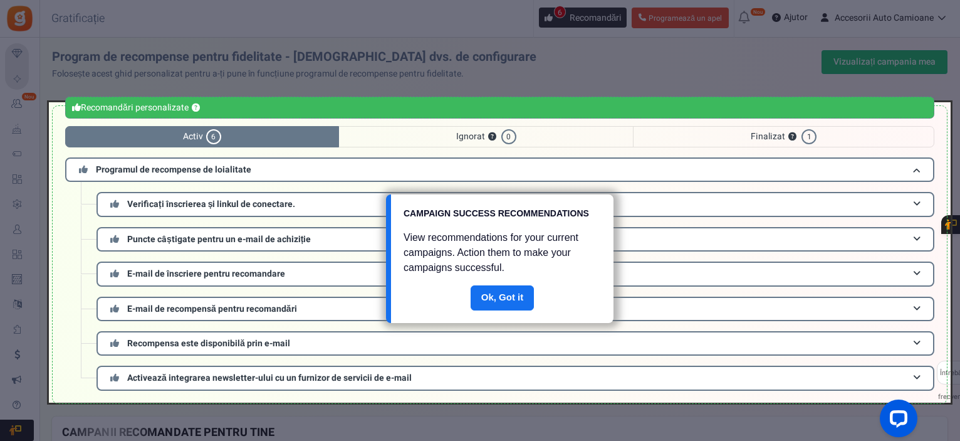
scroll to position [51, 0]
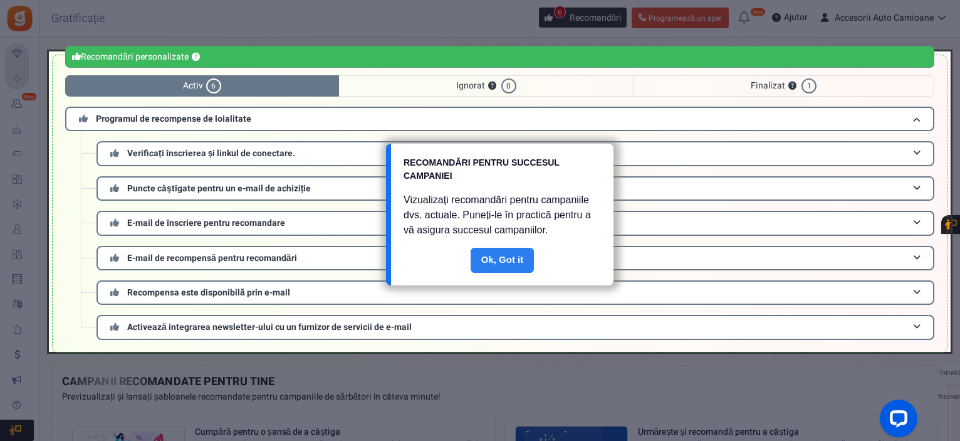
click at [489, 260] on link "Făcut" at bounding box center [503, 260] width 64 height 25
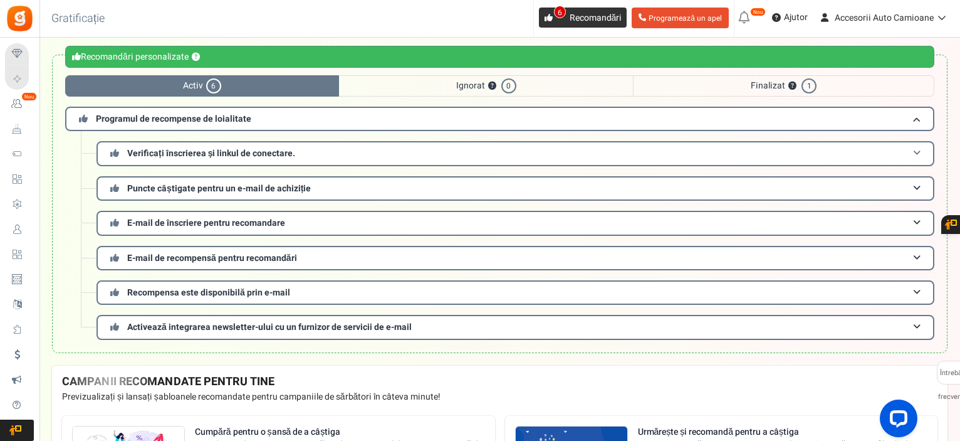
click at [908, 153] on h3 "Verificați înscrierea și linkul de conectare." at bounding box center [516, 153] width 838 height 24
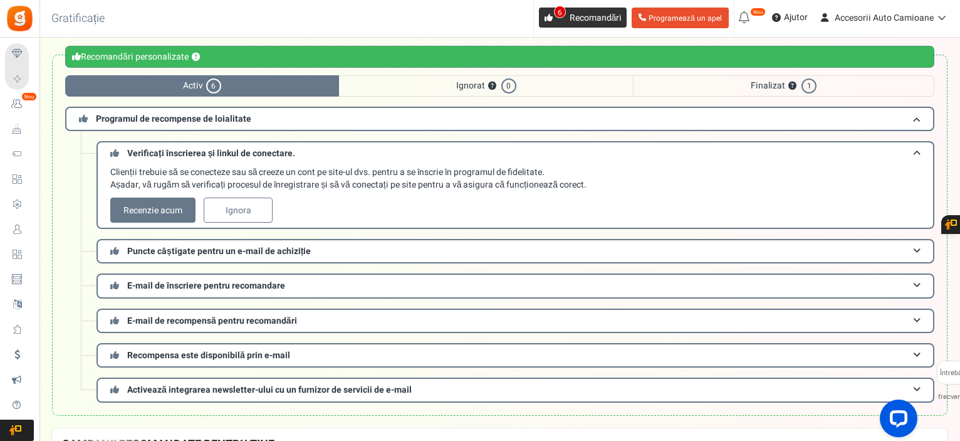
click at [196, 209] on div "Clienții trebuie să se conecteze sau să creeze un cont pe site-ul dvs. pentru a…" at bounding box center [518, 194] width 817 height 56
click at [193, 211] on link "Recenzie acum" at bounding box center [152, 209] width 85 height 25
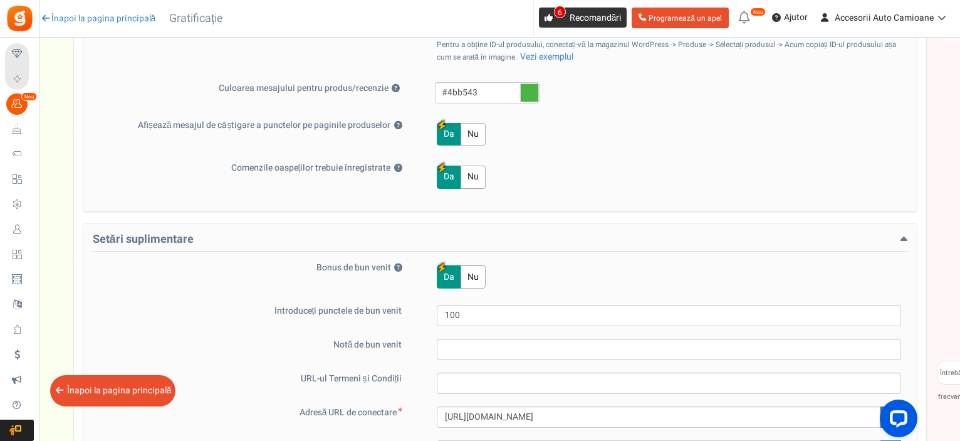
scroll to position [887, 0]
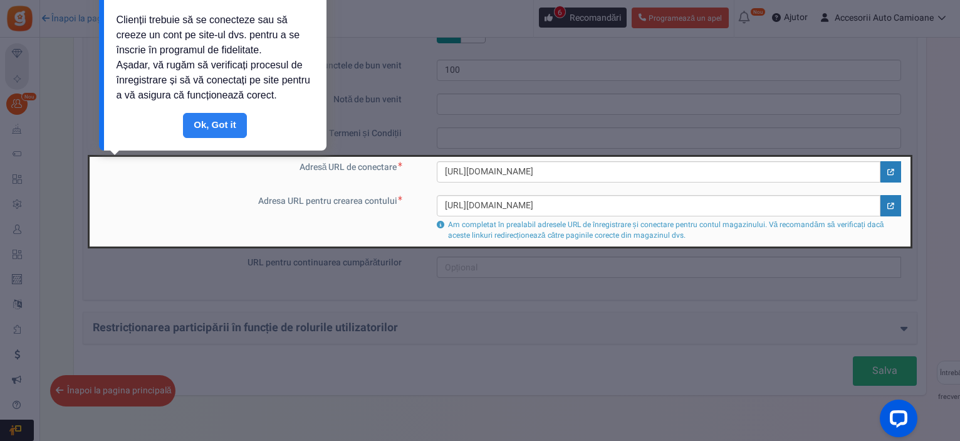
click at [241, 130] on link "Făcut" at bounding box center [215, 125] width 64 height 25
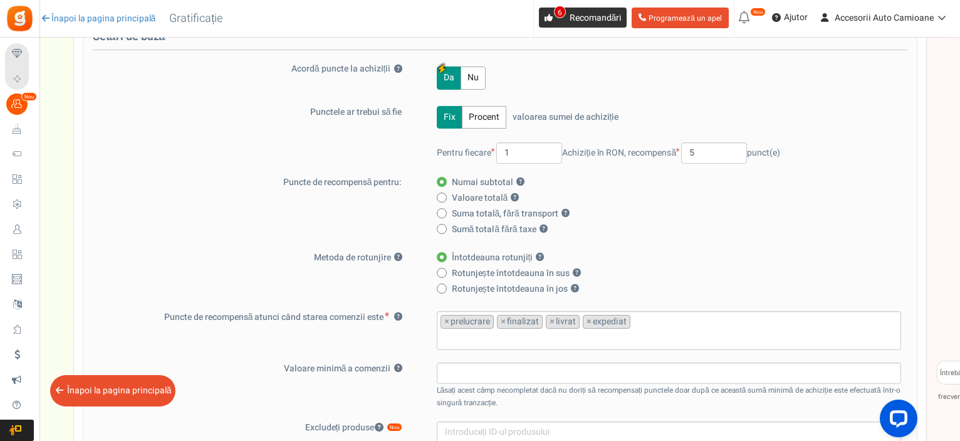
scroll to position [0, 0]
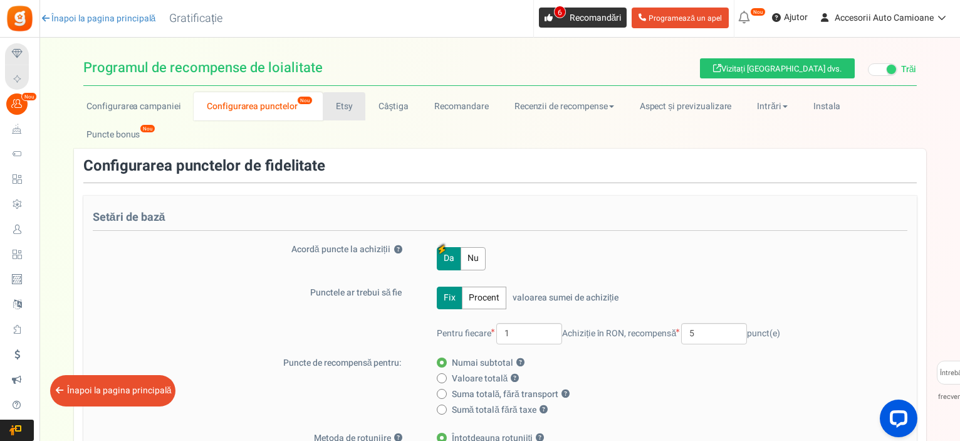
click at [338, 102] on font "Etsy" at bounding box center [344, 106] width 17 height 13
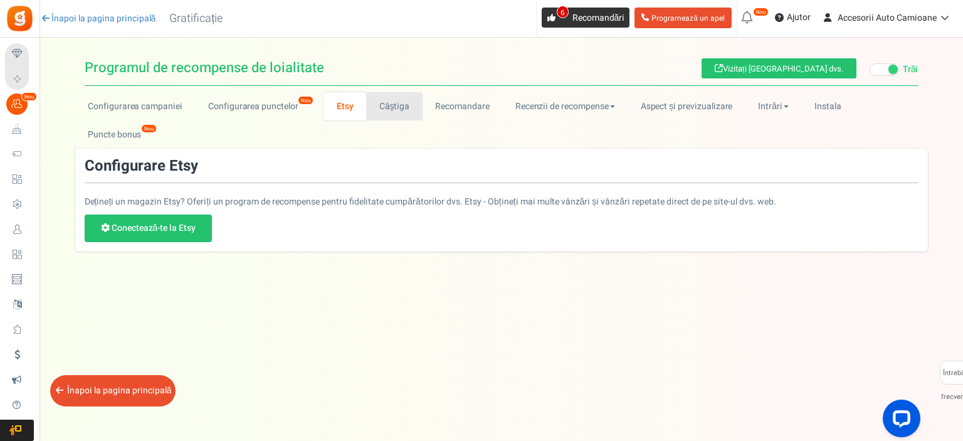
click at [391, 100] on font "Câştiga" at bounding box center [394, 106] width 31 height 13
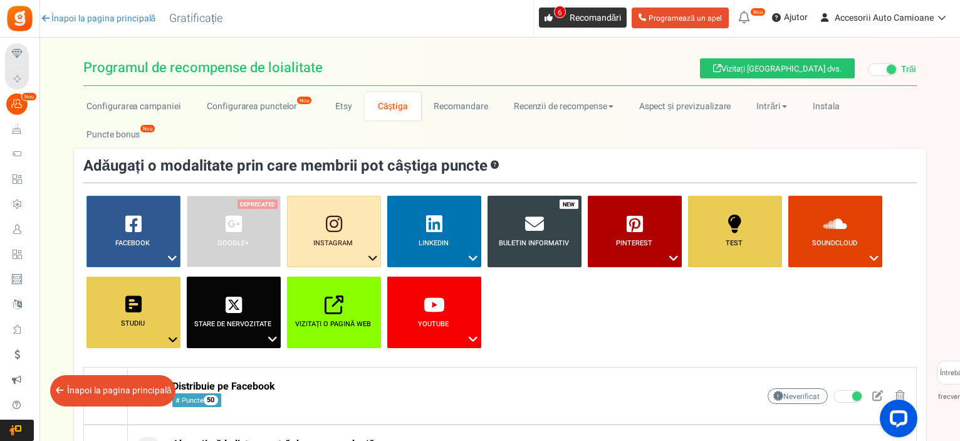
click at [595, 24] on link "6 Recomandări" at bounding box center [583, 18] width 88 height 20
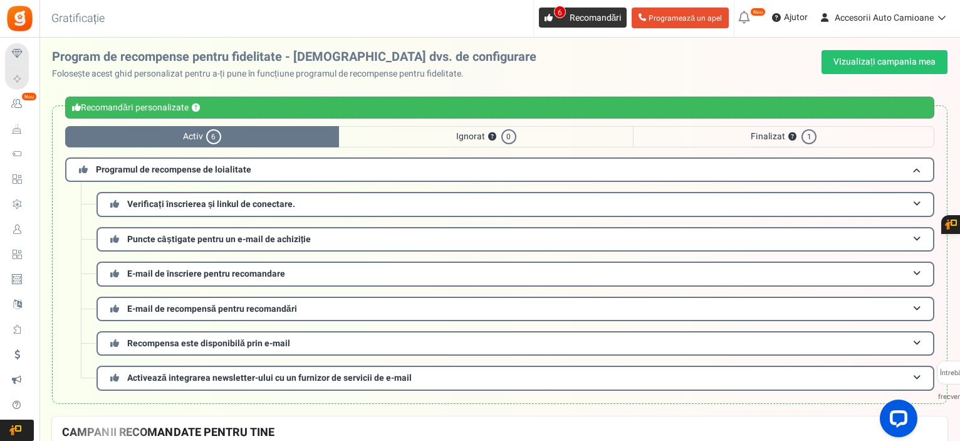
scroll to position [51, 0]
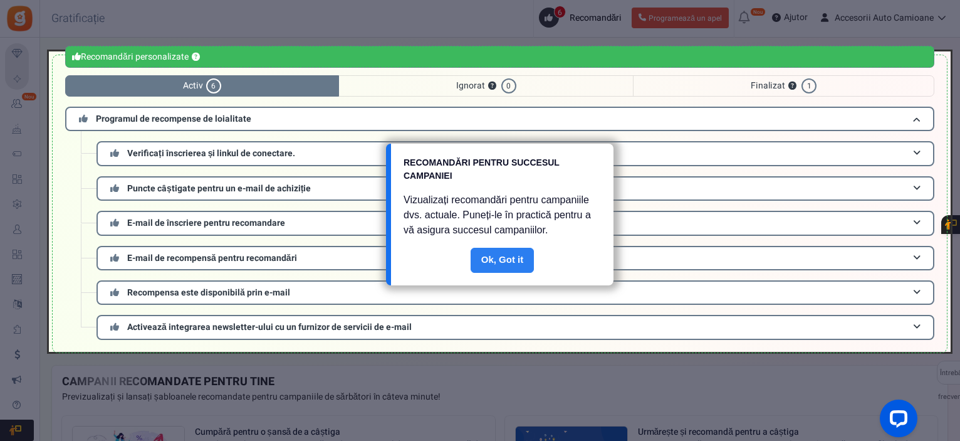
click at [501, 260] on link "Făcut" at bounding box center [503, 260] width 64 height 25
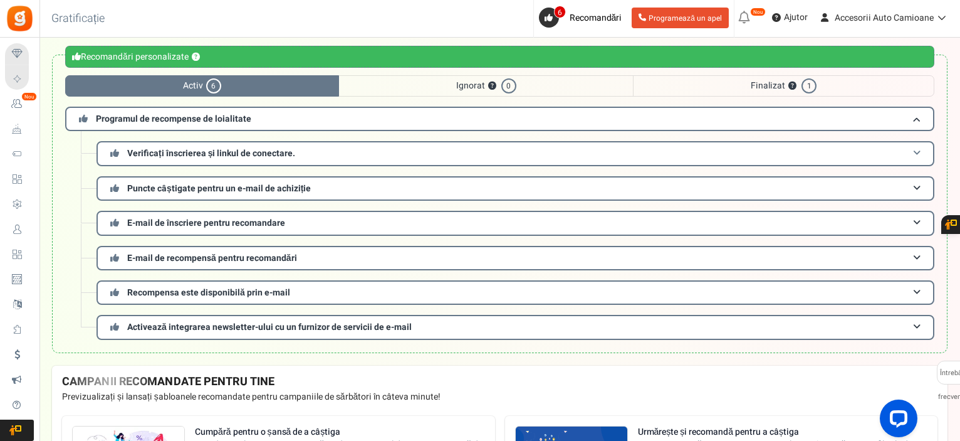
click at [347, 147] on h3 "Verificați înscrierea și linkul de conectare." at bounding box center [516, 153] width 838 height 24
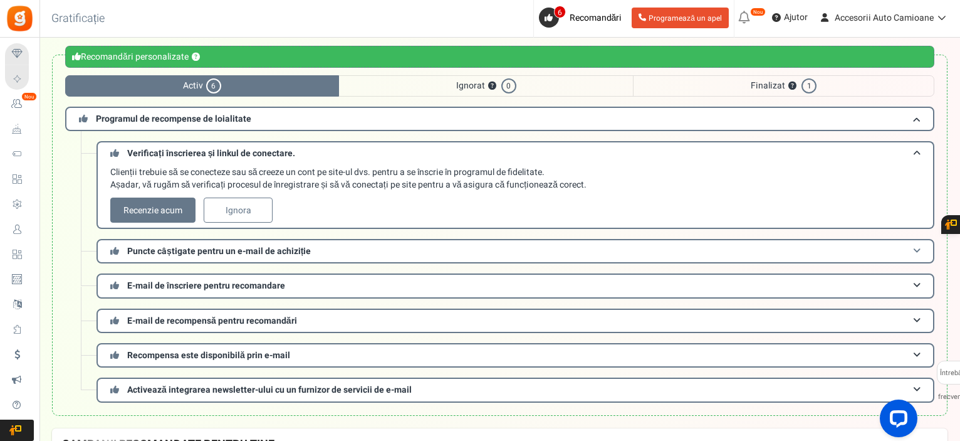
click at [285, 250] on font "Puncte câștigate pentru un e-mail de achiziție" at bounding box center [219, 250] width 184 height 13
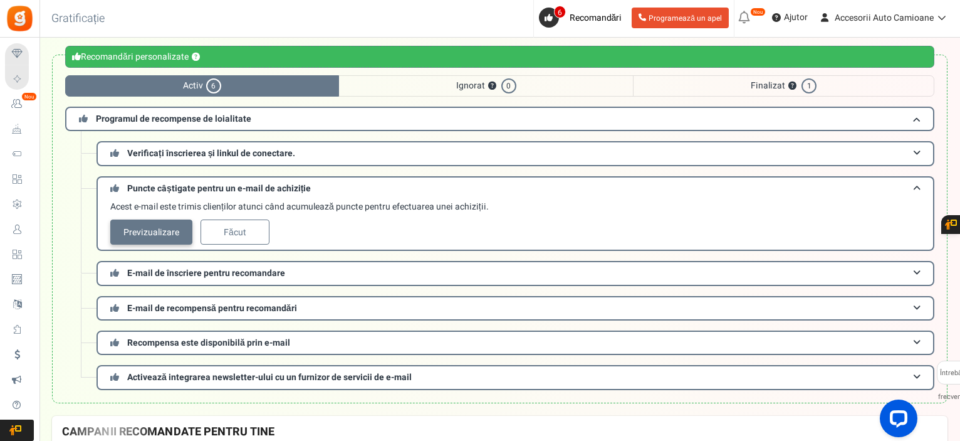
click at [0, 0] on font "Previzualizare" at bounding box center [0, 0] width 0 height 0
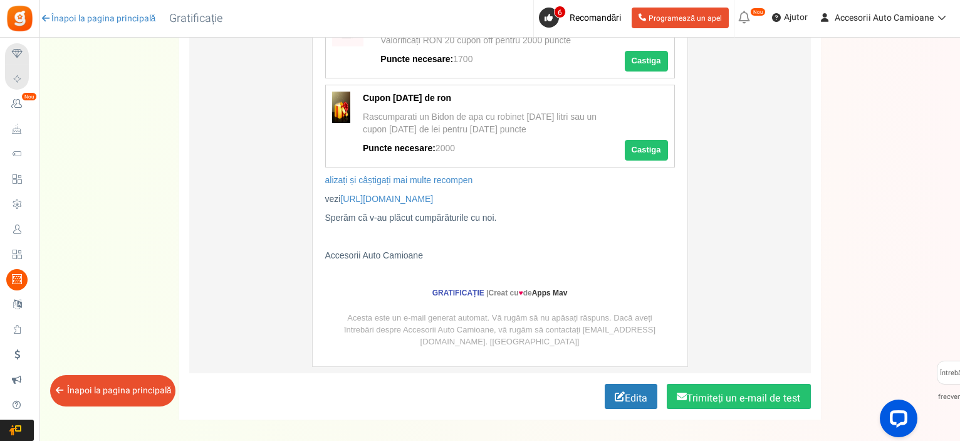
scroll to position [681, 0]
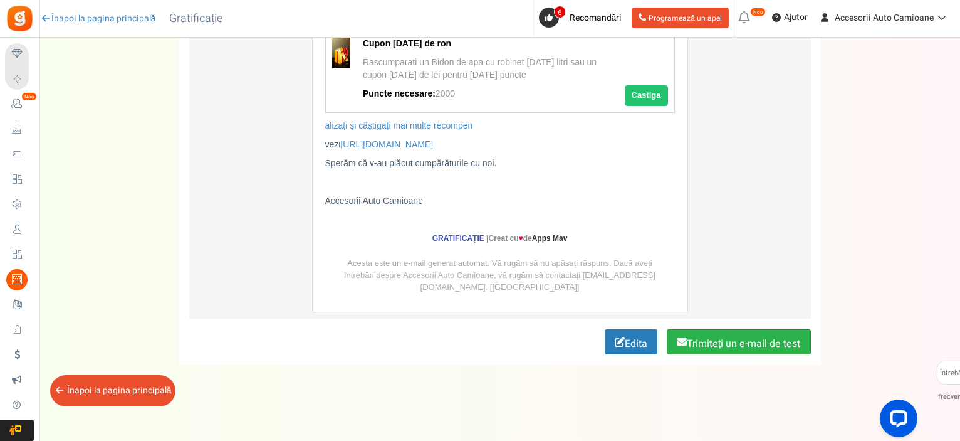
click at [702, 345] on font "Trimiteți un e-mail de test" at bounding box center [743, 343] width 113 height 15
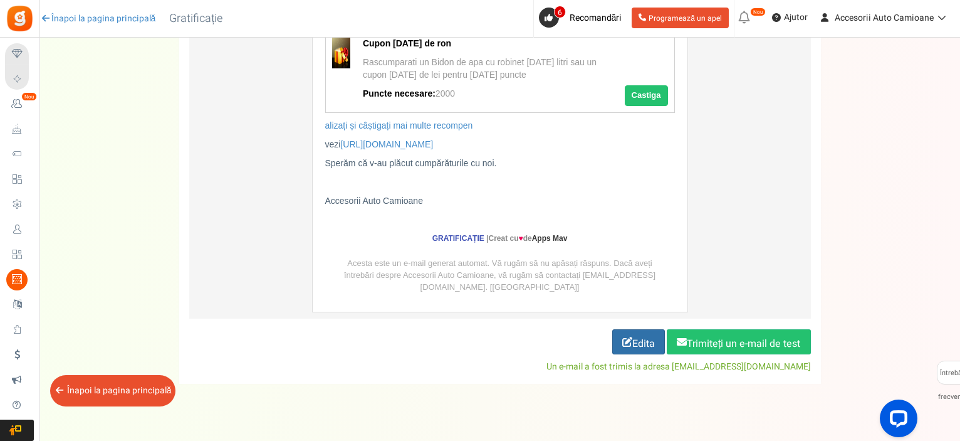
click at [629, 339] on icon at bounding box center [627, 342] width 10 height 10
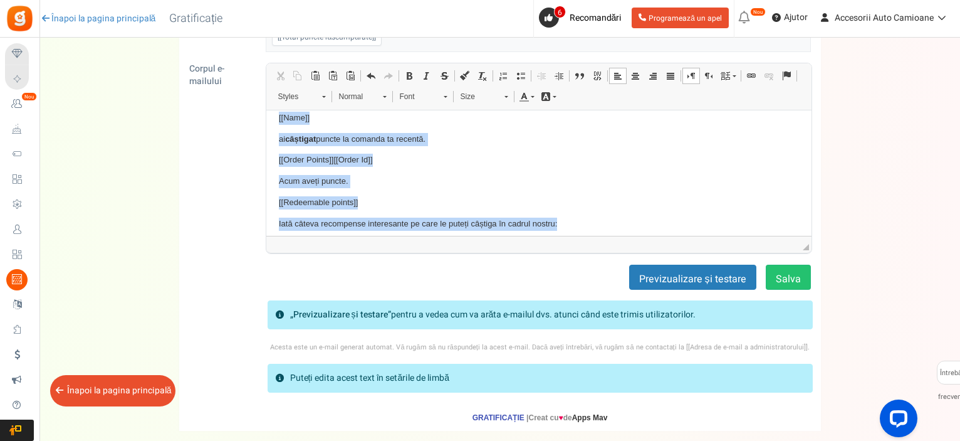
scroll to position [0, 0]
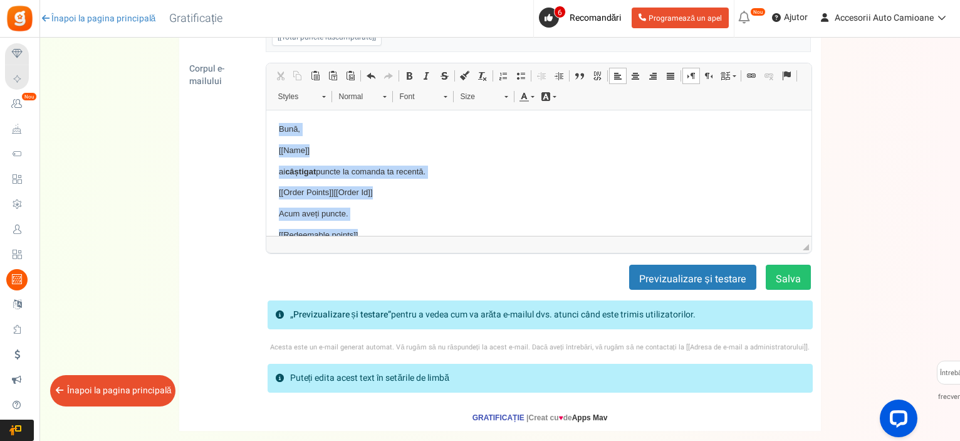
drag, startPoint x: 558, startPoint y: 193, endPoint x: 518, endPoint y: 228, distance: 53.3
click at [266, 120] on html "Bună, [[Name]] ai câștigat puncte la comanda ta recentă. [[Order Points]] [[Ord…" at bounding box center [538, 288] width 545 height 356
click at [409, 76] on span at bounding box center [409, 76] width 10 height 10
click at [424, 75] on span at bounding box center [427, 76] width 10 height 10
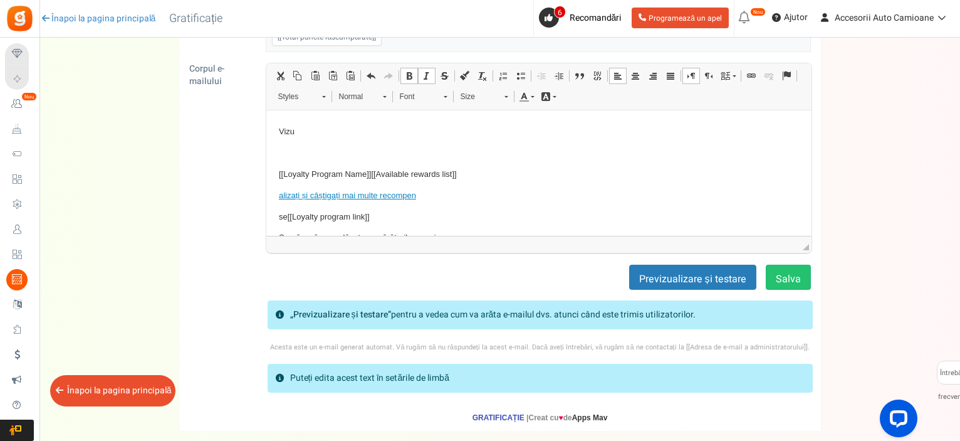
scroll to position [188, 0]
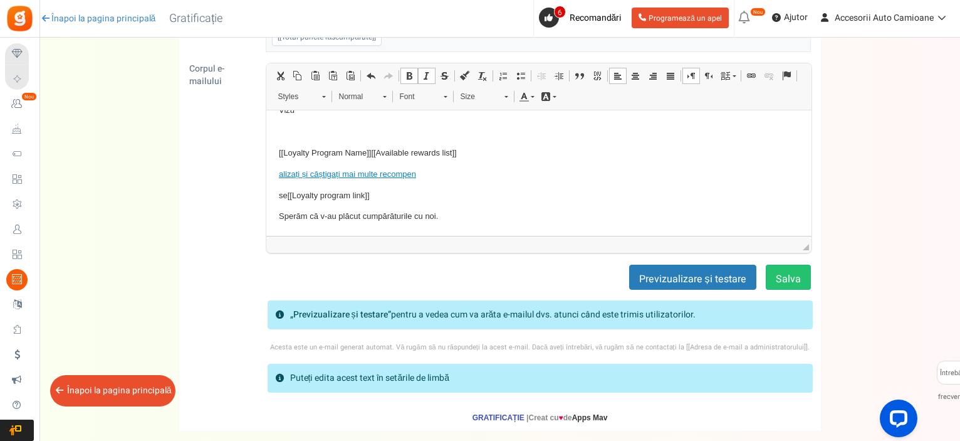
click at [282, 178] on a]"] "alizați și câștigați mai multe recompen" at bounding box center [346, 173] width 137 height 9
click at [425, 175] on p "analizați și câștigați mai multe recompen" at bounding box center [538, 174] width 520 height 13
drag, startPoint x: 440, startPoint y: 181, endPoint x: 408, endPoint y: 181, distance: 32.0
click at [408, 181] on body "Bună, [[Name]] ai câștigat puncte la comanda ta recentă. [[Order Points]] [[Ord…" at bounding box center [538, 100] width 520 height 331
drag, startPoint x: 436, startPoint y: 175, endPoint x: 279, endPoint y: 173, distance: 156.7
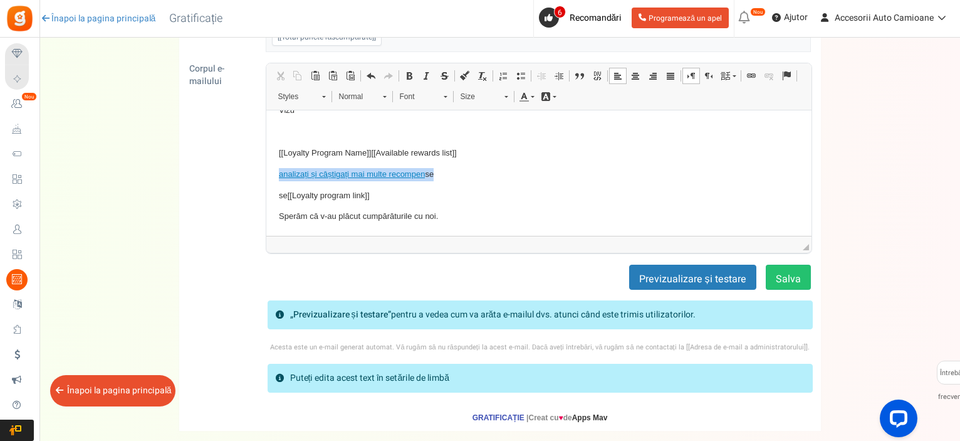
click at [273, 175] on html "Bună, [[Name]] ai câștigat puncte la comanda ta recentă. [[Order Points]] [[Ord…" at bounding box center [538, 100] width 545 height 356
click at [409, 74] on span at bounding box center [409, 76] width 10 height 10
click at [422, 72] on span at bounding box center [427, 76] width 10 height 10
click at [384, 173] on a]"] "analizați și câștigați mai multe recompen" at bounding box center [357, 173] width 158 height 9
click at [446, 171] on p "analizați și câștigați mai multe recompen se" at bounding box center [538, 174] width 520 height 13
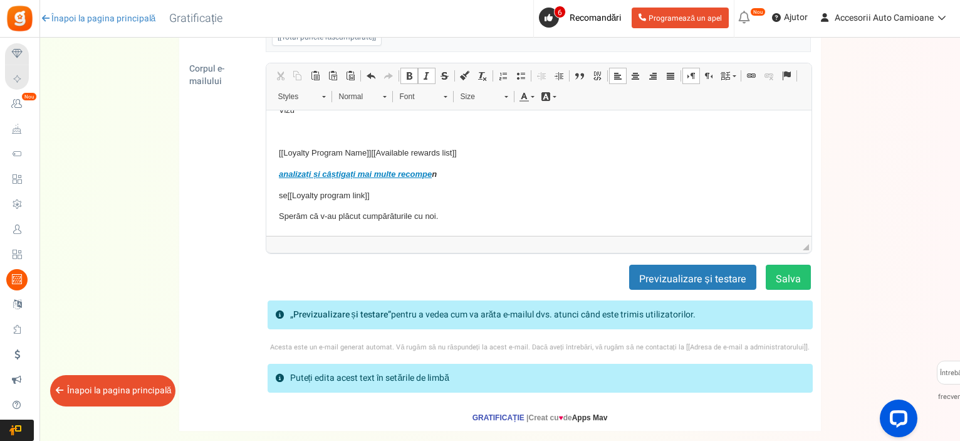
click at [397, 177] on a]"] "analizați și câștigați mai multe recompe" at bounding box center [354, 173] width 153 height 9
click at [493, 172] on p "analizați și câștigați mai multe recompense recompe n" at bounding box center [538, 174] width 520 height 13
drag, startPoint x: 445, startPoint y: 219, endPoint x: 256, endPoint y: 218, distance: 188.7
click at [266, 218] on html "Bună, [[Name]] ai câștigat puncte la comanda ta recentă. [[Order Points]] [[Ord…" at bounding box center [538, 100] width 545 height 356
click at [406, 77] on span at bounding box center [409, 76] width 10 height 10
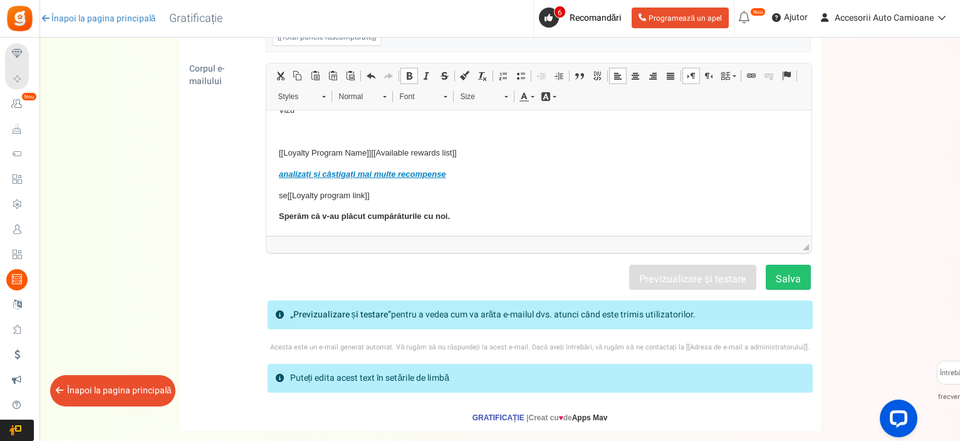
click at [423, 72] on span at bounding box center [427, 76] width 10 height 10
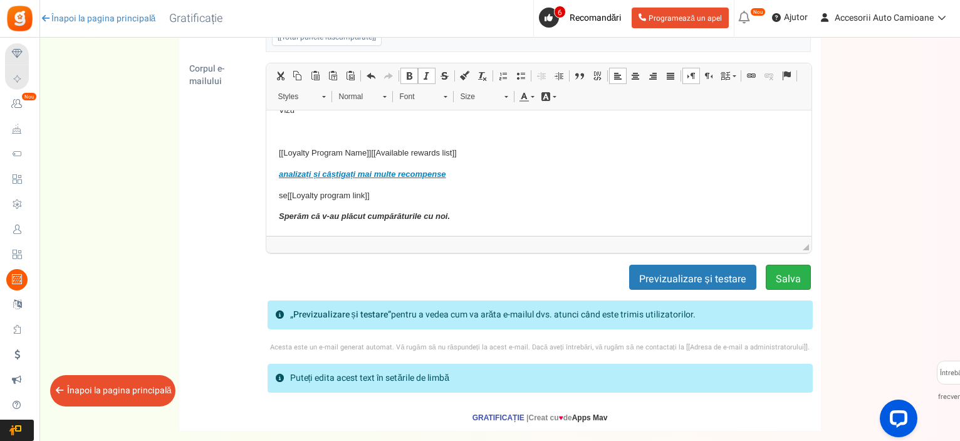
click at [779, 271] on font "Salva" at bounding box center [788, 278] width 25 height 15
click at [281, 175] on a]"] "analizați și câștigați mai multe recompense" at bounding box center [361, 173] width 167 height 9
drag, startPoint x: 450, startPoint y: 173, endPoint x: 270, endPoint y: 170, distance: 179.9
click at [270, 170] on html "Bună, [[Name]] ai câștigat puncte la comanda ta recentă. [[Order Points]] [[Ord…" at bounding box center [538, 100] width 545 height 356
click at [285, 174] on a]"] "nalizați și câștigați mai multe recompense" at bounding box center [365, 173] width 162 height 9
